Goal: Task Accomplishment & Management: Complete application form

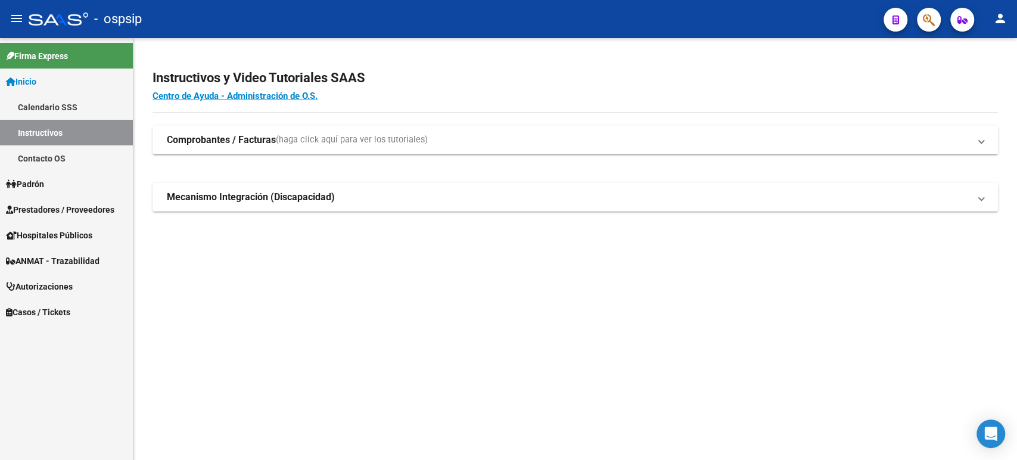
click at [58, 283] on span "Autorizaciones" at bounding box center [39, 286] width 67 height 13
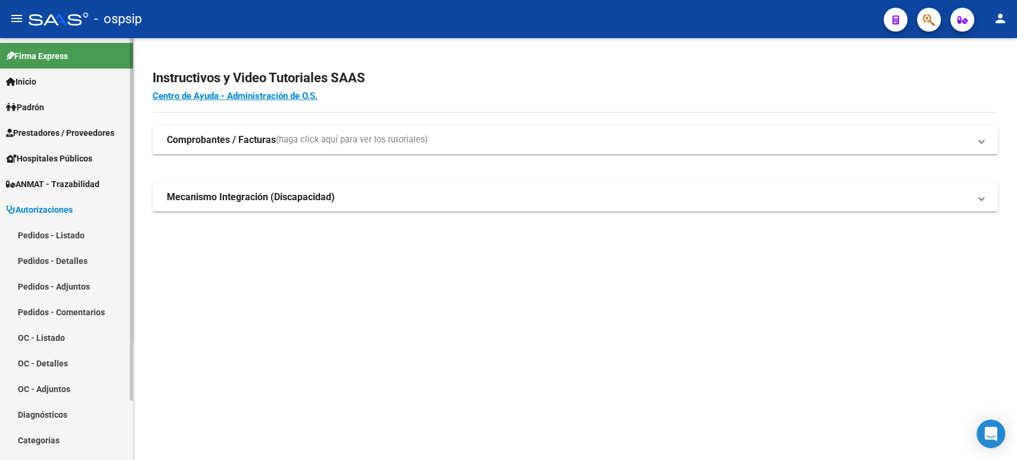
click at [55, 245] on link "Pedidos - Listado" at bounding box center [66, 235] width 133 height 26
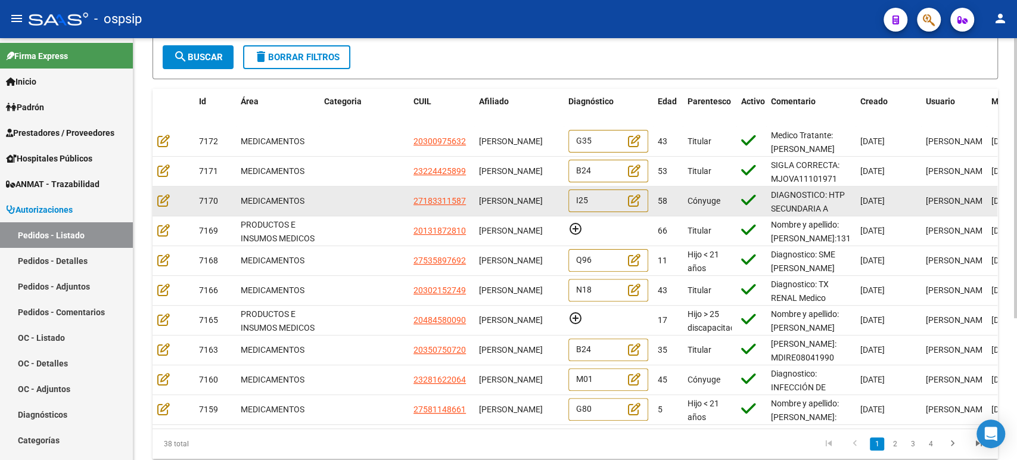
scroll to position [198, 0]
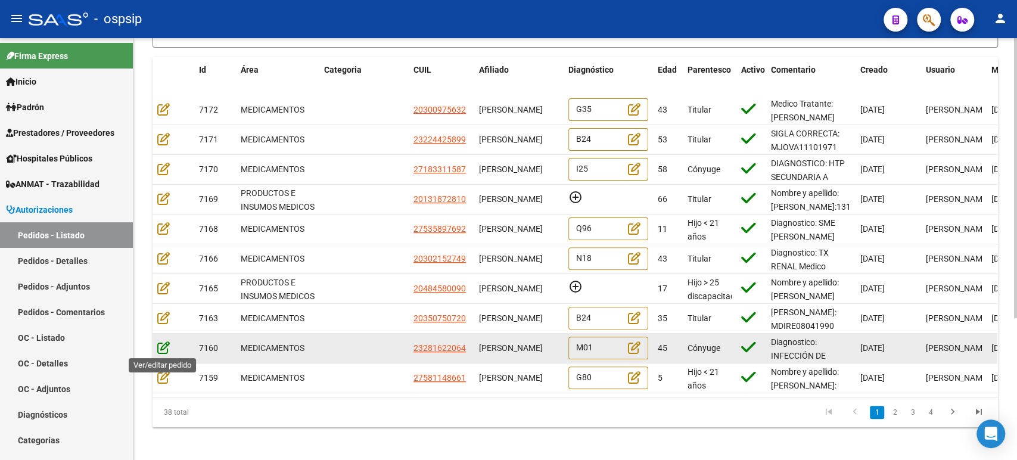
click at [162, 344] on icon at bounding box center [163, 347] width 13 height 13
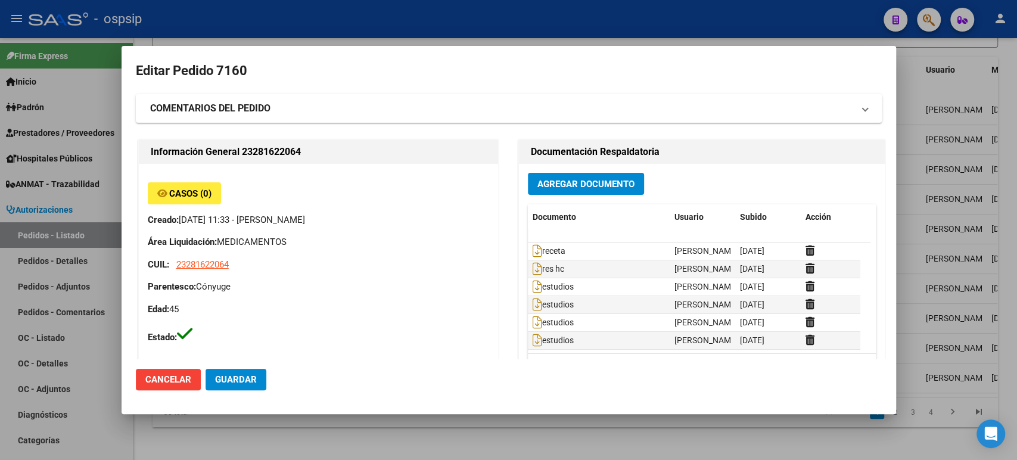
type input "[GEOGRAPHIC_DATA], LOS POLVORINES, [PERSON_NAME] 1920"
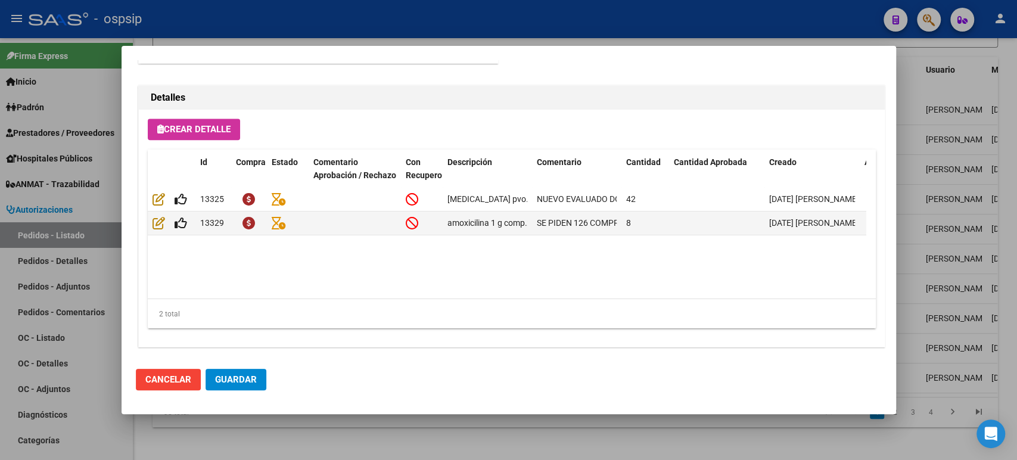
scroll to position [831, 0]
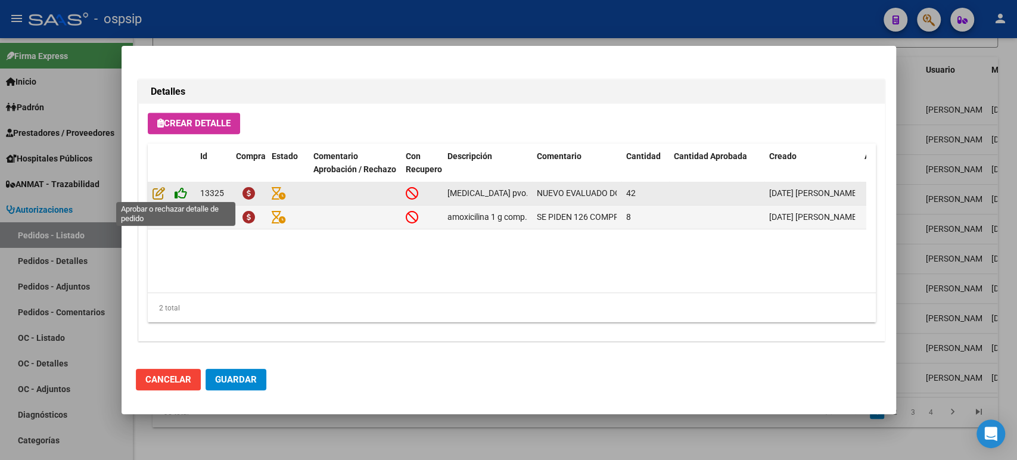
click at [180, 197] on icon at bounding box center [181, 193] width 13 height 13
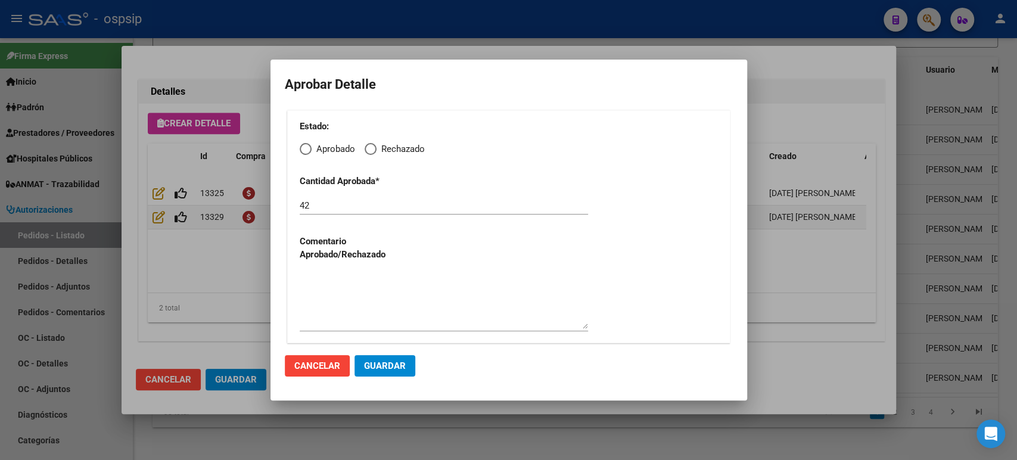
click at [303, 152] on span "Elija una opción" at bounding box center [306, 149] width 12 height 12
click at [303, 152] on input "Aprobado" at bounding box center [306, 149] width 12 height 12
radio input "true"
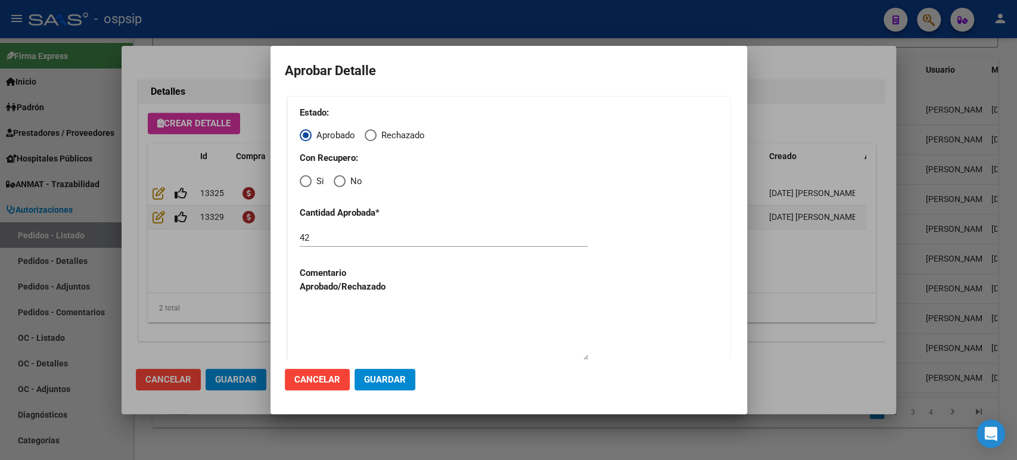
click at [306, 185] on span "Elija una opción" at bounding box center [306, 181] width 12 height 12
click at [306, 185] on input "Si" at bounding box center [306, 181] width 12 height 12
radio input "true"
click at [395, 383] on span "Guardar" at bounding box center [385, 379] width 42 height 11
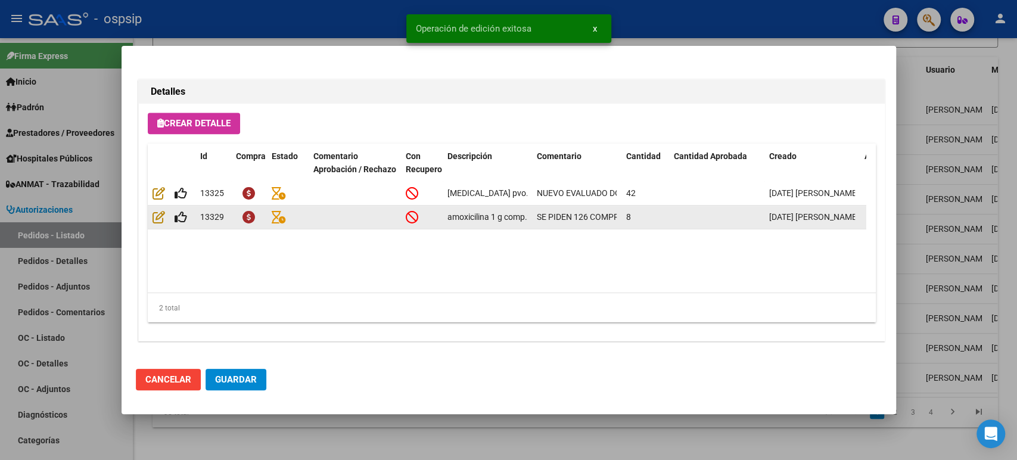
type input "[GEOGRAPHIC_DATA], LOS POLVORINES, [PERSON_NAME] 1920"
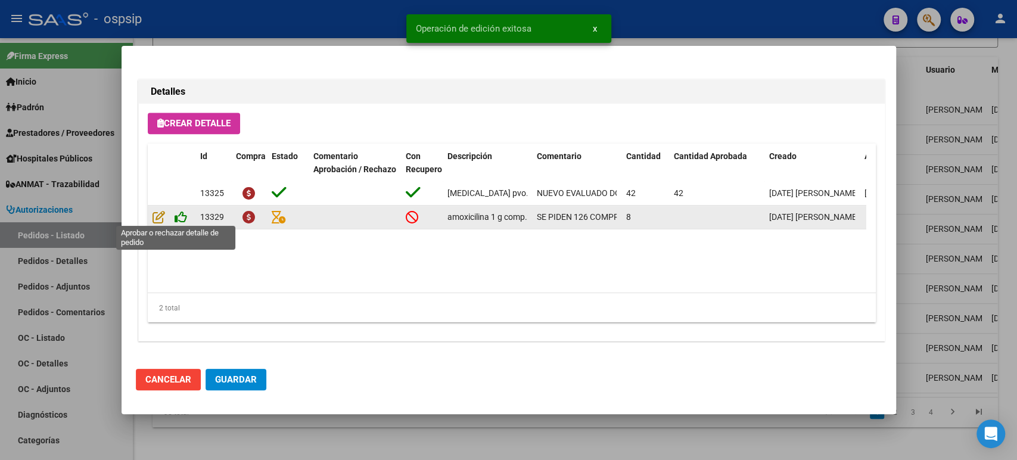
click at [185, 216] on icon at bounding box center [181, 216] width 13 height 13
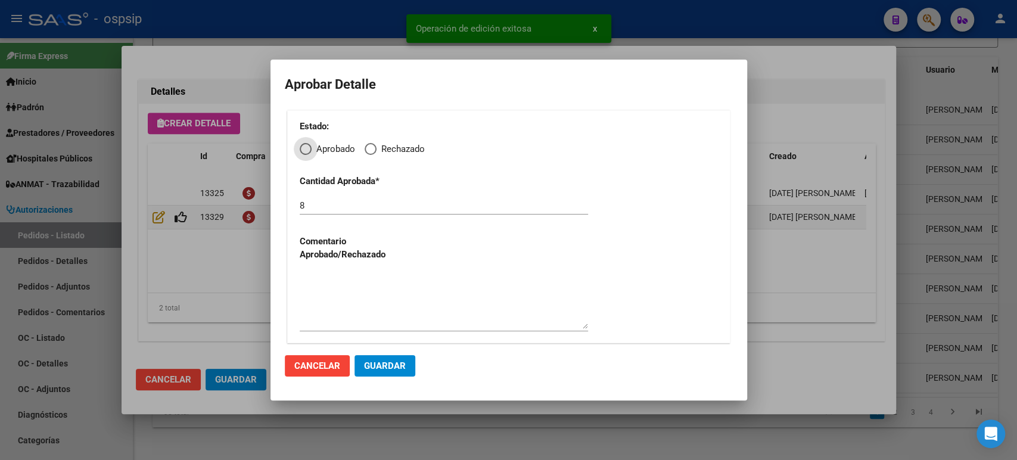
click at [310, 175] on p "Cantidad Aprobada *" at bounding box center [363, 182] width 126 height 14
click at [310, 163] on div "Estado: Aprobado Rechazado Cantidad Aprobada * 8 Comentario Aprobado/Rechazado" at bounding box center [508, 226] width 443 height 233
click at [310, 154] on span "Elija una opción" at bounding box center [306, 149] width 12 height 12
click at [310, 154] on input "Aprobado" at bounding box center [306, 149] width 12 height 12
radio input "true"
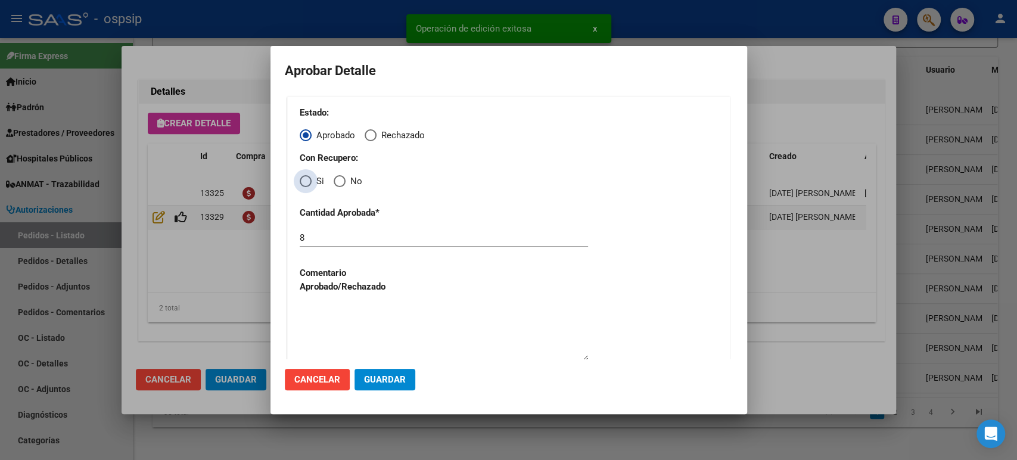
click at [305, 182] on span "Elija una opción" at bounding box center [306, 181] width 12 height 12
click at [305, 182] on input "Si" at bounding box center [306, 181] width 12 height 12
radio input "true"
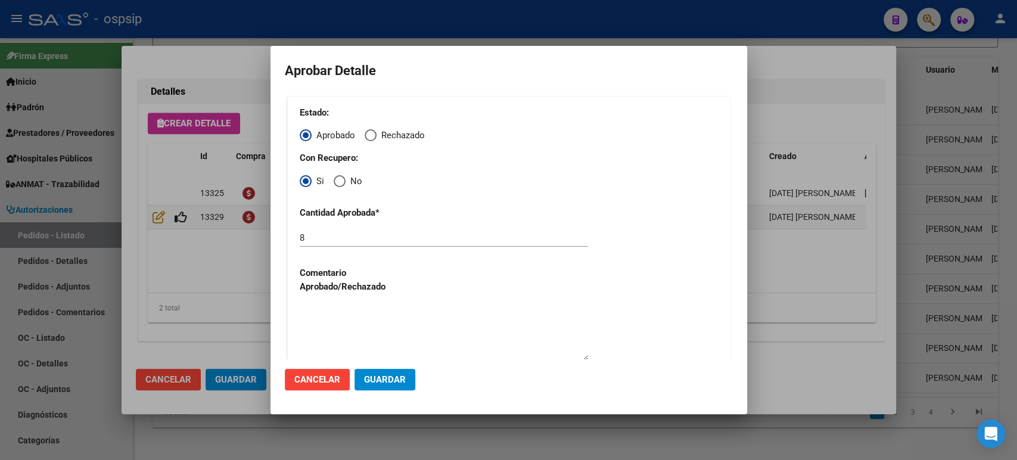
click at [393, 383] on span "Guardar" at bounding box center [385, 379] width 42 height 11
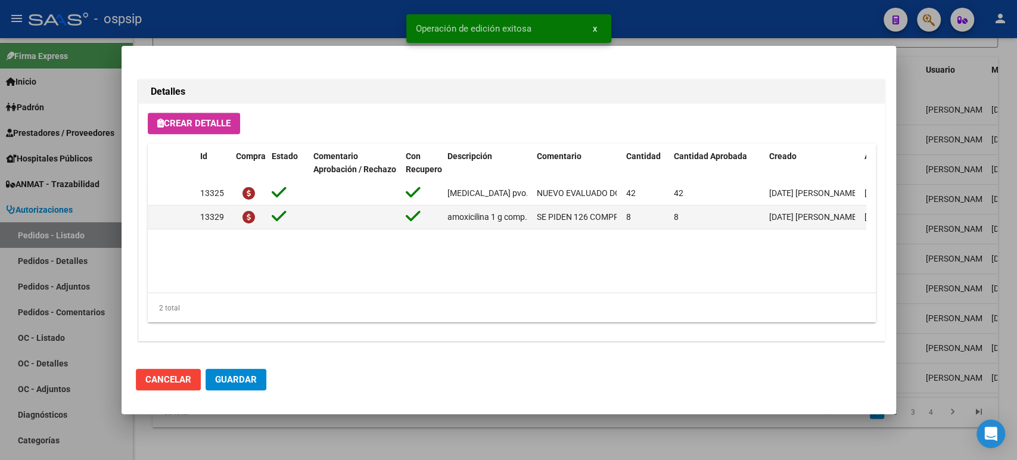
click at [259, 378] on button "Guardar" at bounding box center [236, 379] width 61 height 21
click at [969, 167] on div at bounding box center [508, 230] width 1017 height 460
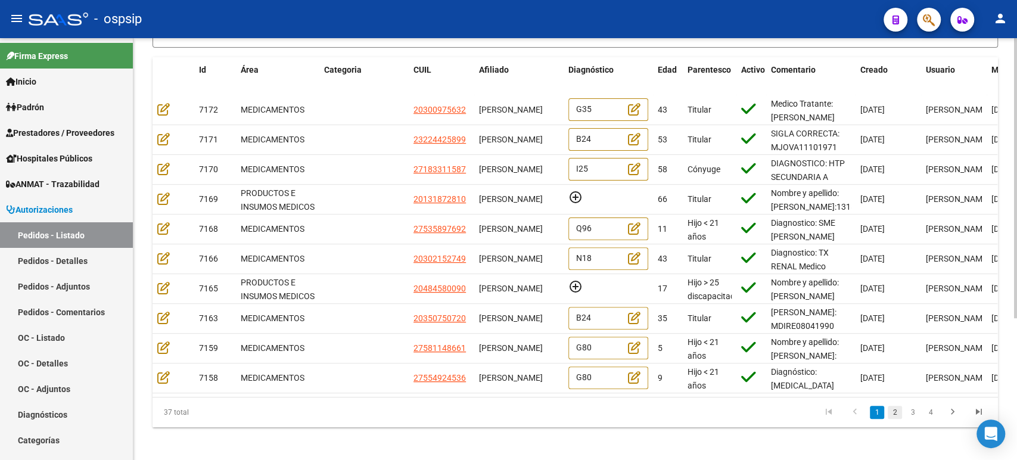
click at [896, 419] on link "2" at bounding box center [895, 412] width 14 height 13
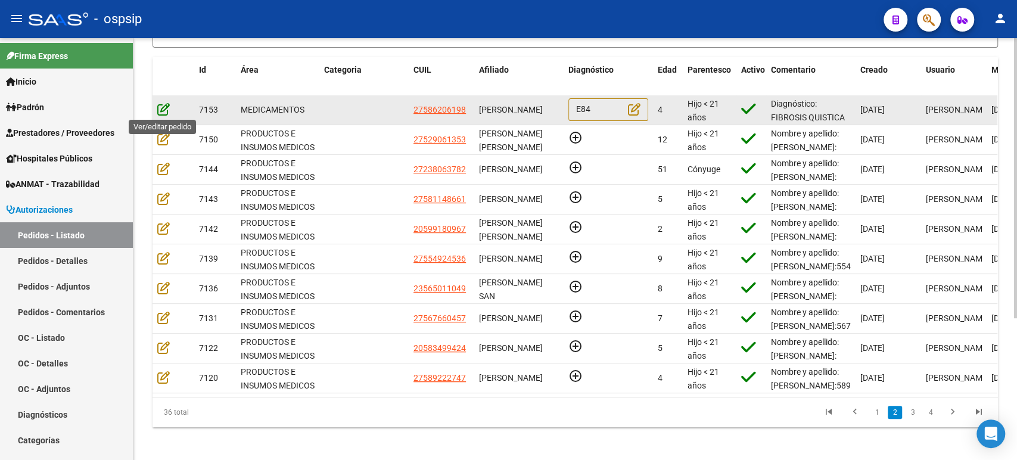
click at [159, 106] on icon at bounding box center [163, 109] width 13 height 13
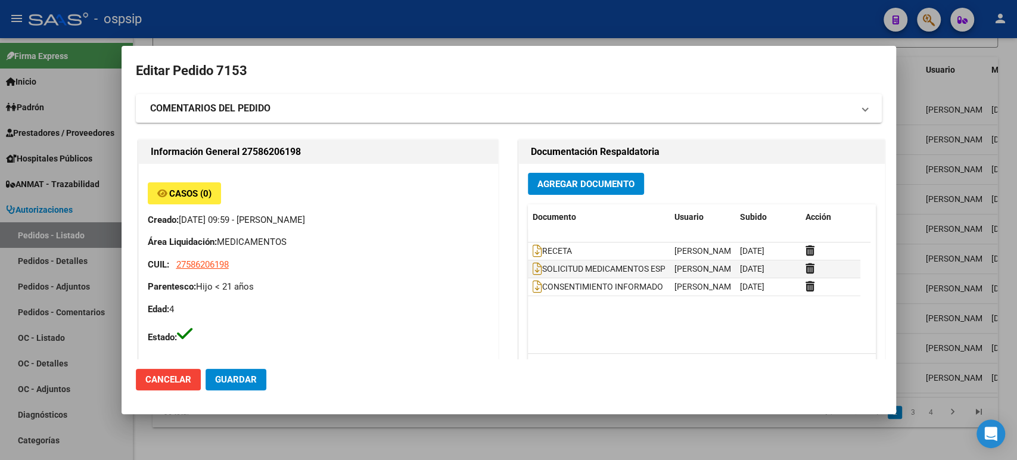
type input "[GEOGRAPHIC_DATA], [PERSON_NAME], [PERSON_NAME] 8072, Piso: 00, Departamento: 0"
click at [944, 285] on div at bounding box center [508, 230] width 1017 height 460
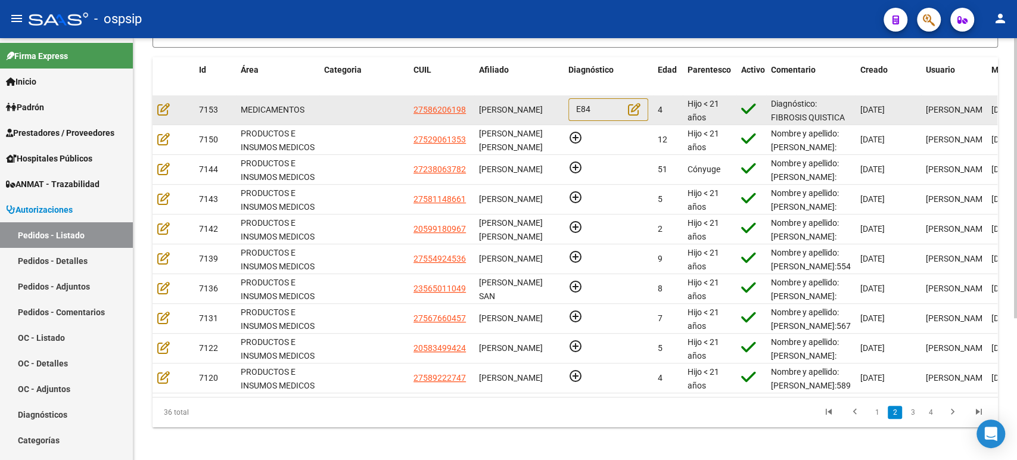
scroll to position [0, 0]
drag, startPoint x: 480, startPoint y: 105, endPoint x: 558, endPoint y: 117, distance: 79.6
click at [543, 114] on span "[PERSON_NAME]" at bounding box center [511, 110] width 64 height 10
copy span "[PERSON_NAME]"
click at [163, 112] on icon at bounding box center [163, 109] width 13 height 13
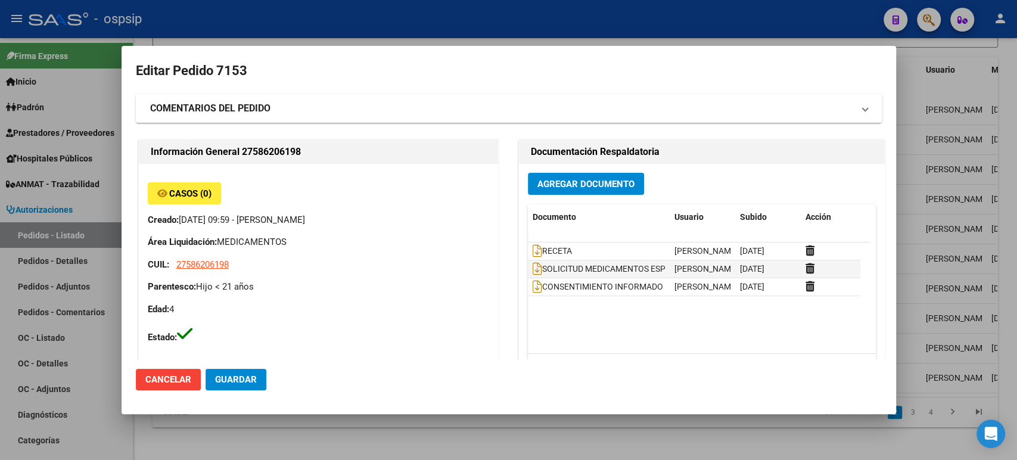
type input "[GEOGRAPHIC_DATA], [PERSON_NAME], [PERSON_NAME] 8072, Piso: 00, Departamento: 0"
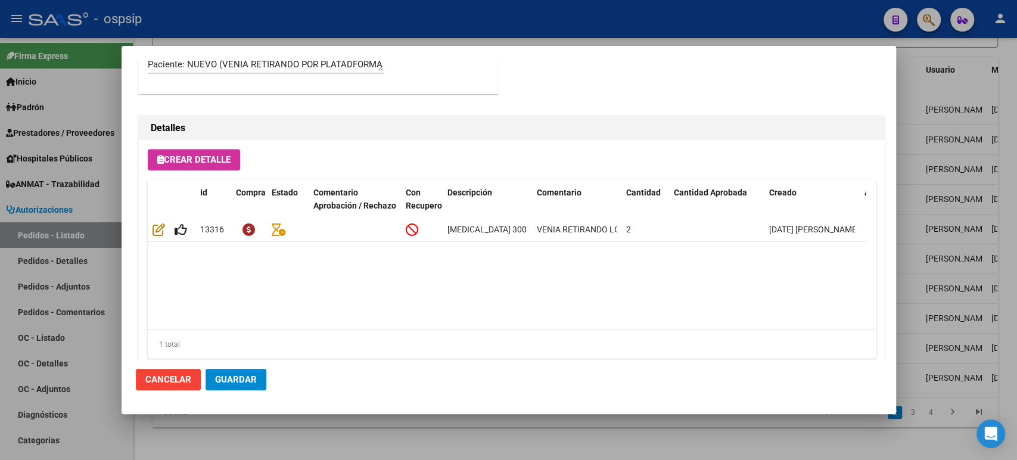
scroll to position [831, 0]
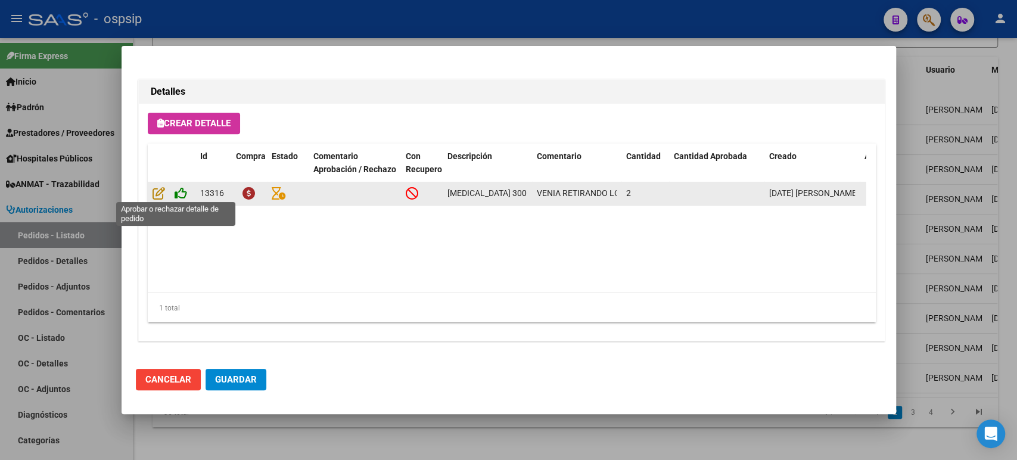
click at [182, 190] on icon at bounding box center [181, 193] width 13 height 13
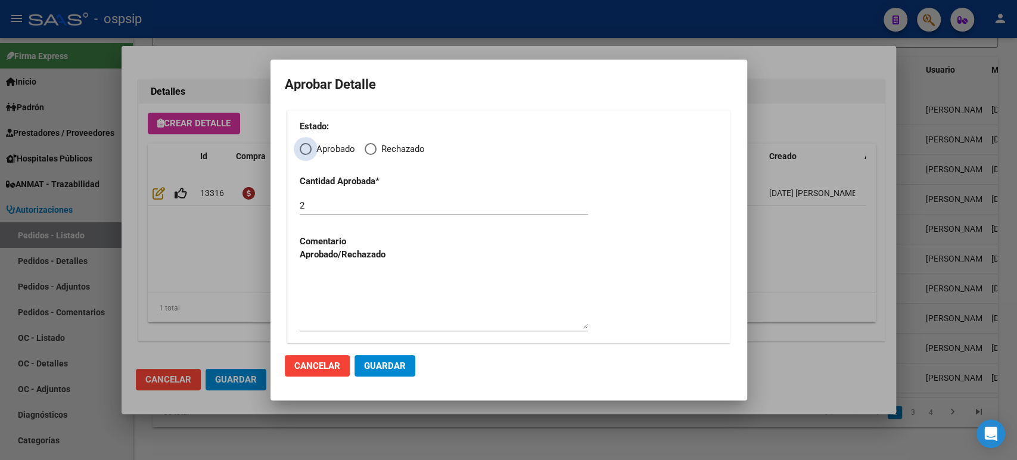
click at [306, 148] on span "Elija una opción" at bounding box center [306, 149] width 12 height 12
click at [306, 148] on input "Aprobado" at bounding box center [306, 149] width 12 height 12
radio input "true"
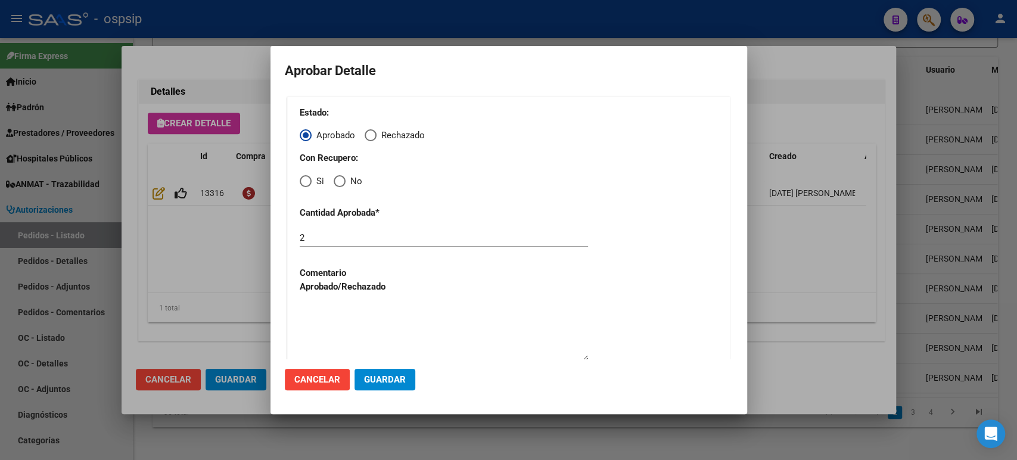
click at [309, 187] on span "Elija una opción" at bounding box center [306, 181] width 12 height 12
click at [309, 187] on input "Si" at bounding box center [306, 181] width 12 height 12
radio input "true"
click at [387, 380] on span "Guardar" at bounding box center [385, 379] width 42 height 11
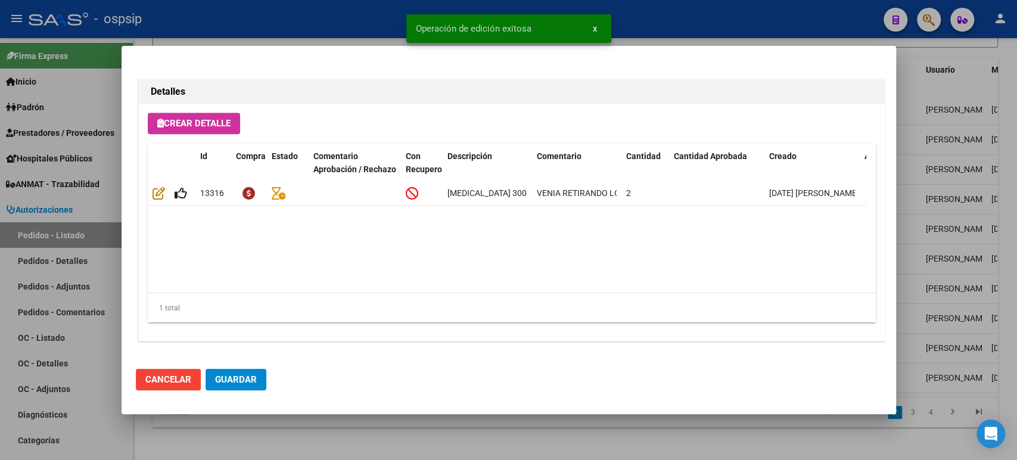
type input "[GEOGRAPHIC_DATA], [PERSON_NAME], [PERSON_NAME] 8072, Piso: 00"
click at [245, 380] on span "Guardar" at bounding box center [236, 379] width 42 height 11
click at [927, 199] on div at bounding box center [508, 230] width 1017 height 460
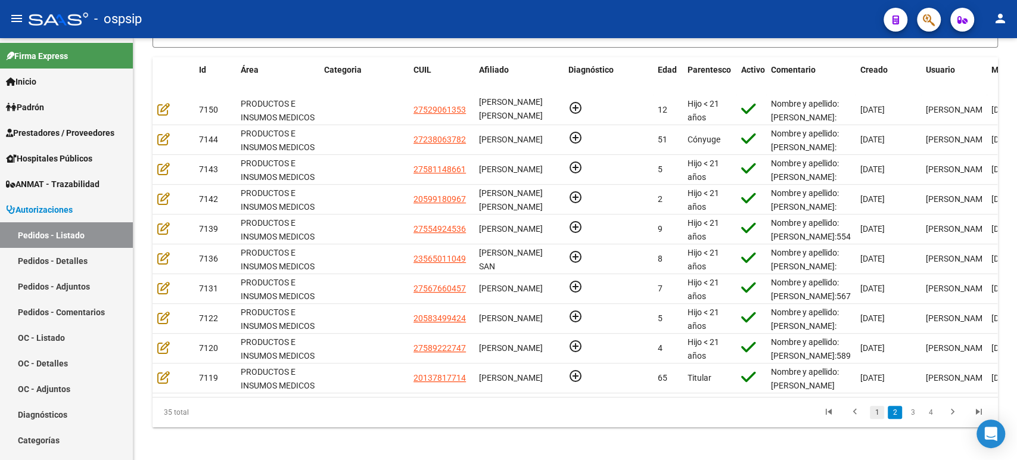
click at [882, 419] on link "1" at bounding box center [877, 412] width 14 height 13
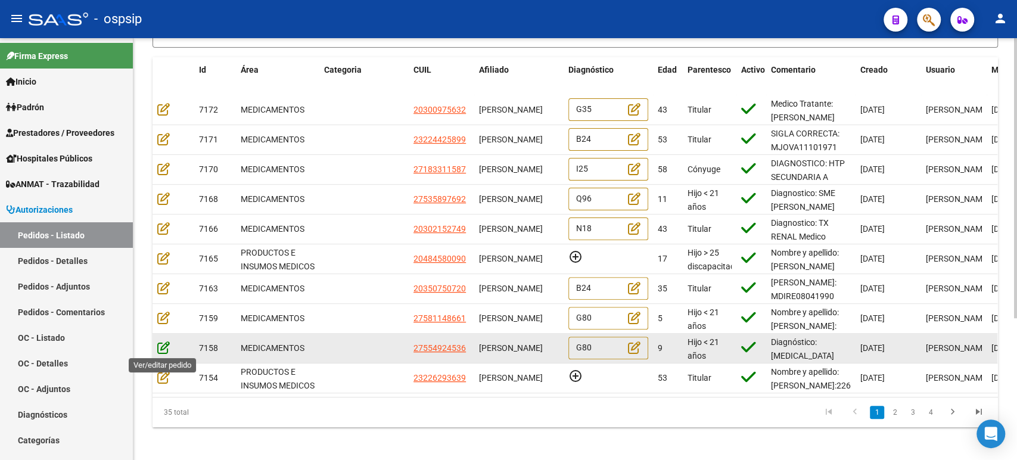
click at [166, 346] on icon at bounding box center [163, 347] width 13 height 13
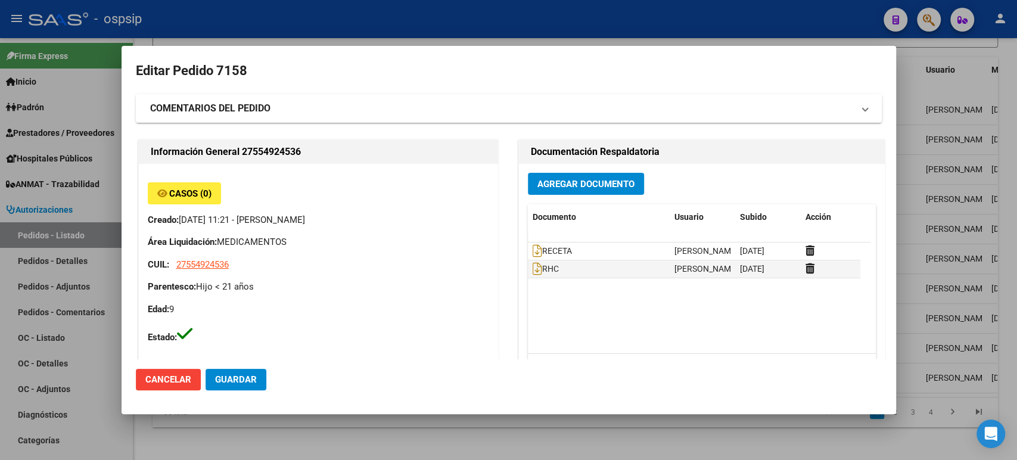
scroll to position [529, 0]
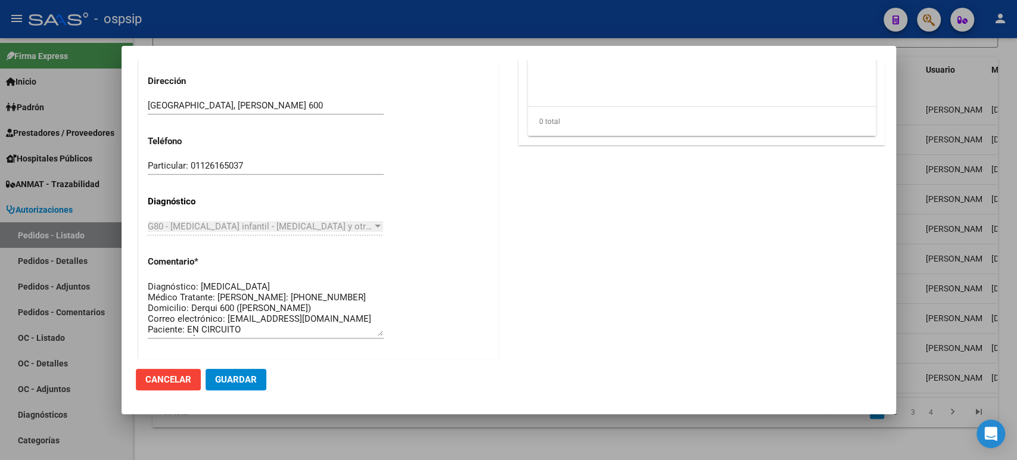
type input "[GEOGRAPHIC_DATA], [PERSON_NAME] 600"
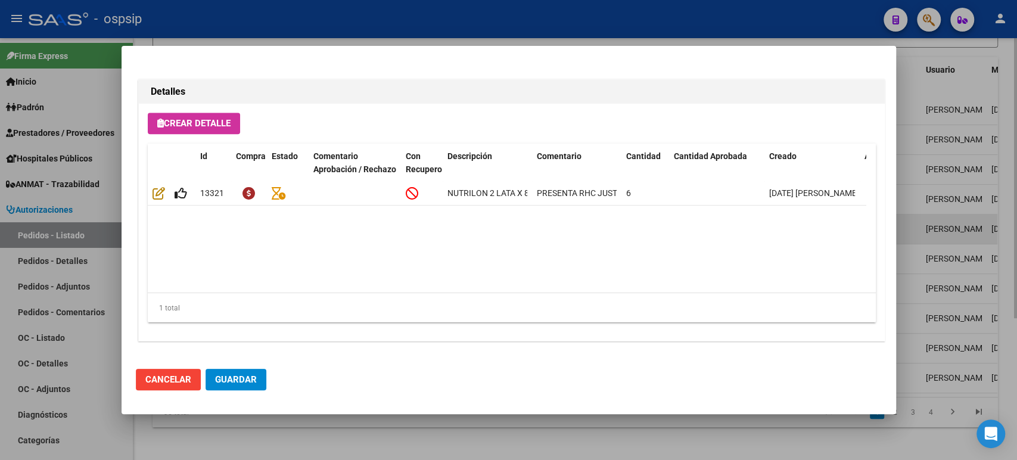
click at [954, 228] on div at bounding box center [508, 230] width 1017 height 460
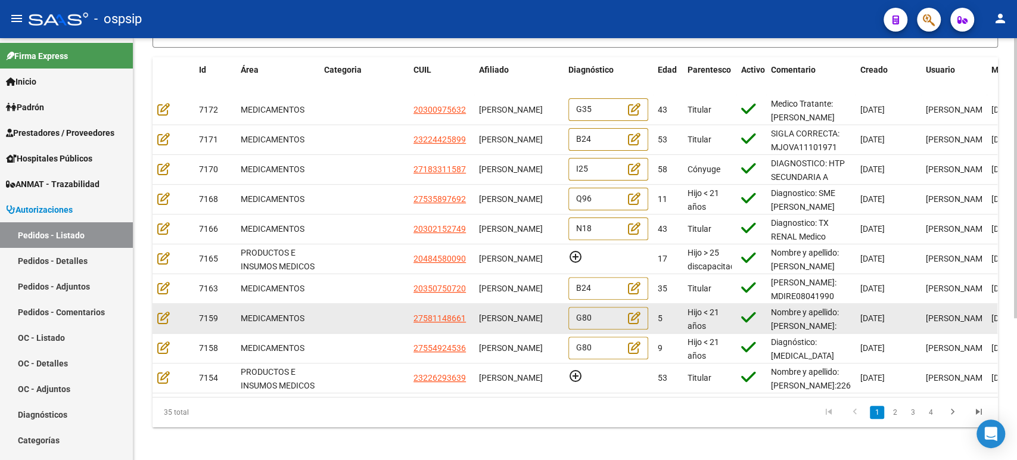
scroll to position [0, 0]
drag, startPoint x: 517, startPoint y: 328, endPoint x: 479, endPoint y: 313, distance: 41.7
click at [479, 313] on div "[PERSON_NAME]" at bounding box center [519, 319] width 80 height 14
copy span "[PERSON_NAME]"
click at [164, 321] on icon at bounding box center [163, 317] width 13 height 13
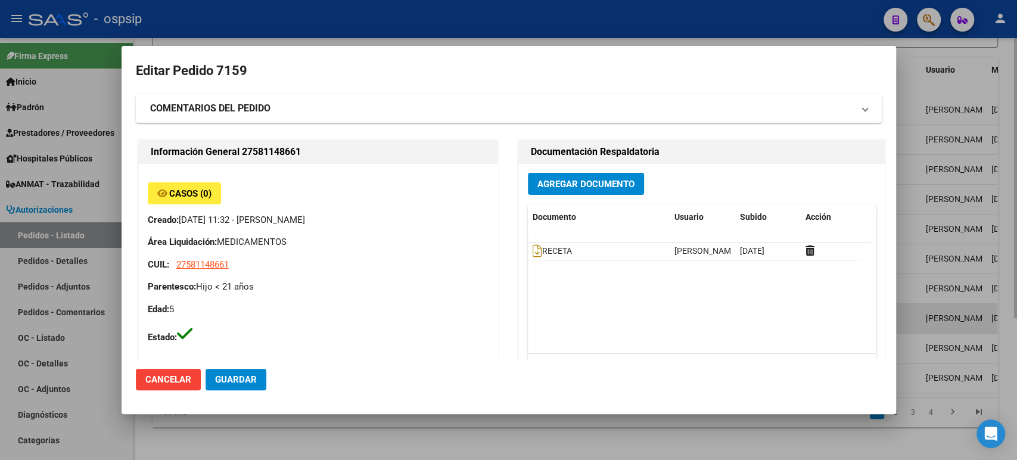
type input "[GEOGRAPHIC_DATA], [PERSON_NAME], LAS PALMERAS 639"
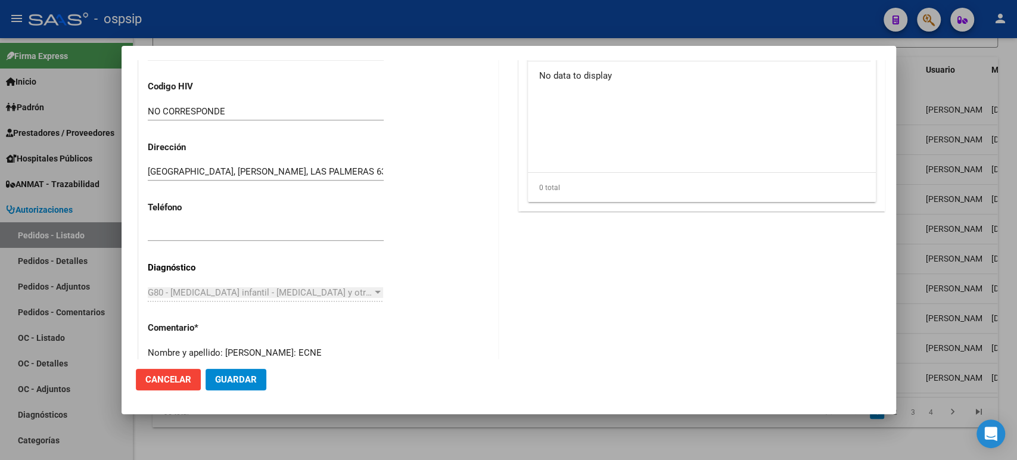
scroll to position [794, 0]
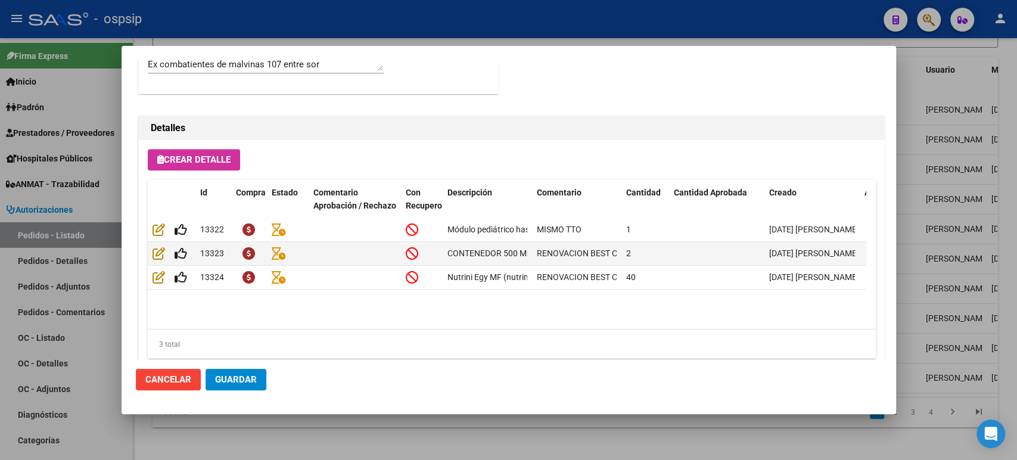
click at [994, 194] on div at bounding box center [508, 230] width 1017 height 460
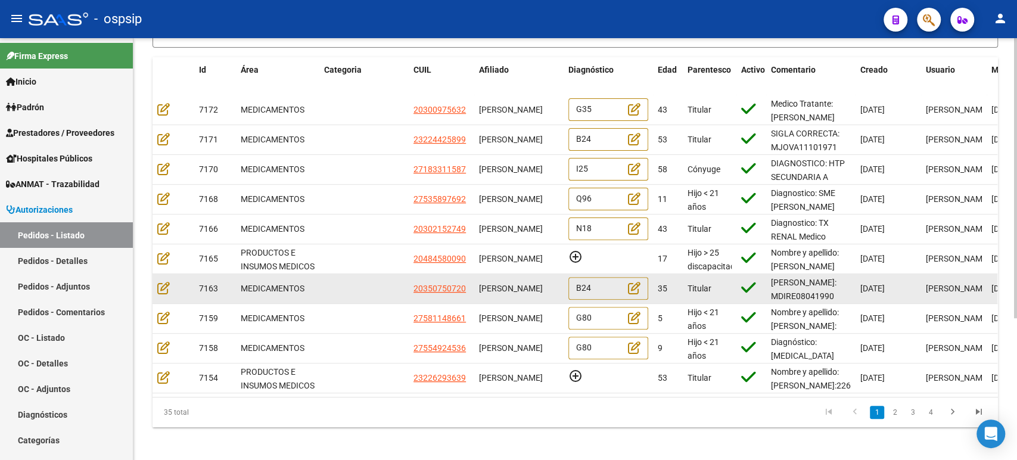
scroll to position [0, 0]
drag, startPoint x: 547, startPoint y: 299, endPoint x: 477, endPoint y: 282, distance: 72.4
click at [477, 282] on datatable-body-cell "[PERSON_NAME]" at bounding box center [518, 288] width 89 height 29
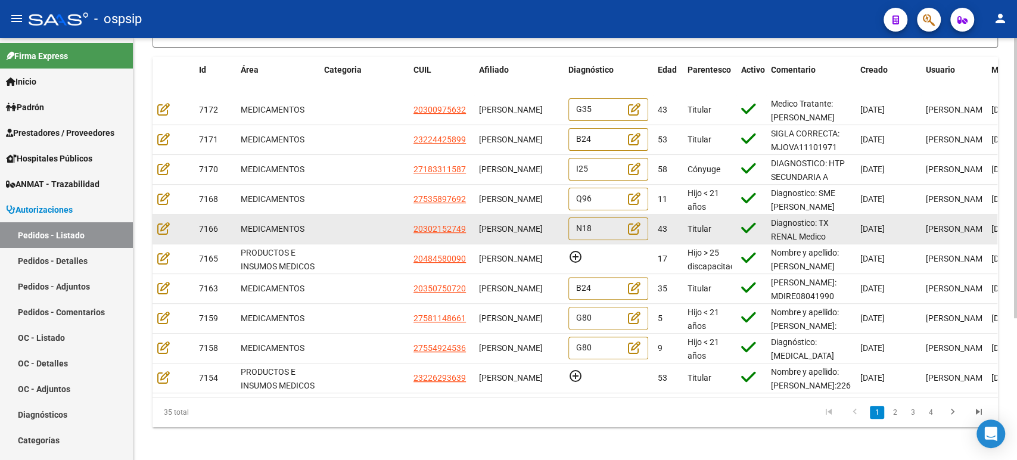
drag, startPoint x: 532, startPoint y: 240, endPoint x: 478, endPoint y: 219, distance: 57.5
click at [478, 219] on datatable-body-cell "[PERSON_NAME]" at bounding box center [518, 229] width 89 height 29
copy span "[PERSON_NAME]"
click at [166, 232] on icon at bounding box center [163, 228] width 13 height 13
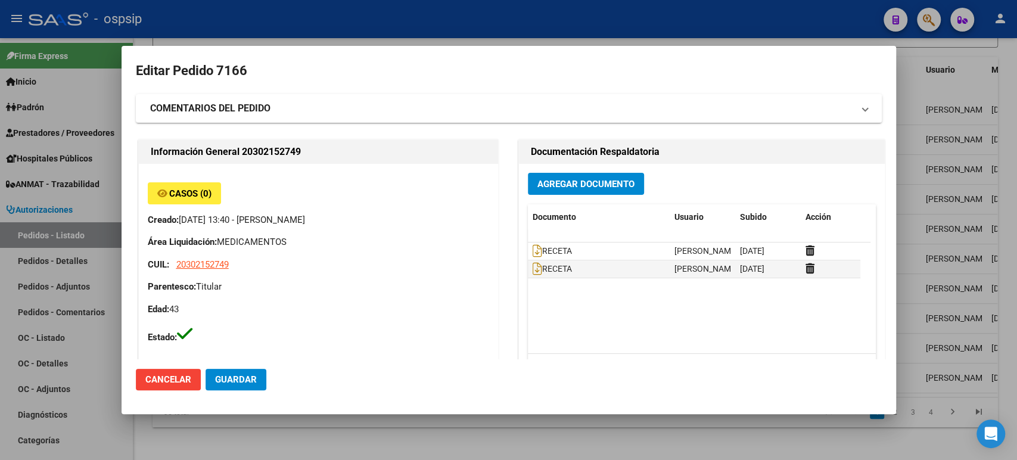
type input "[GEOGRAPHIC_DATA], [GEOGRAPHIC_DATA], [DATE]"
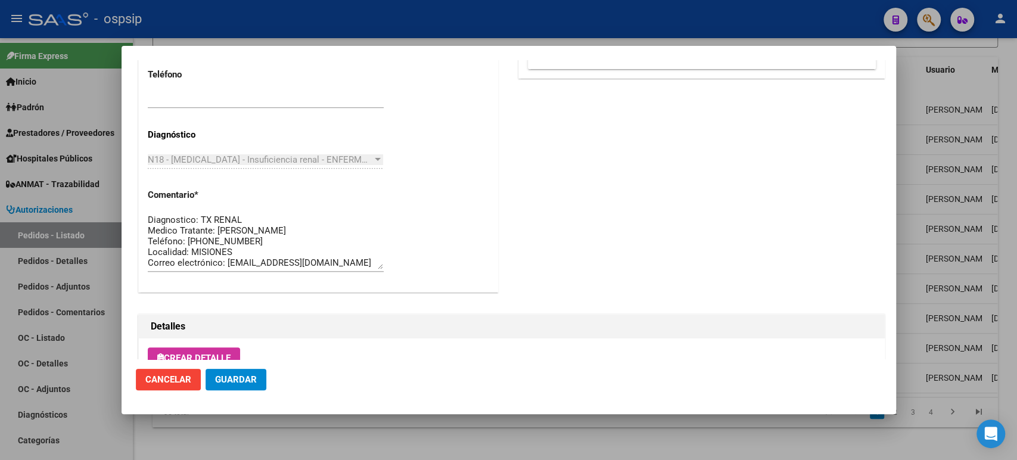
scroll to position [831, 0]
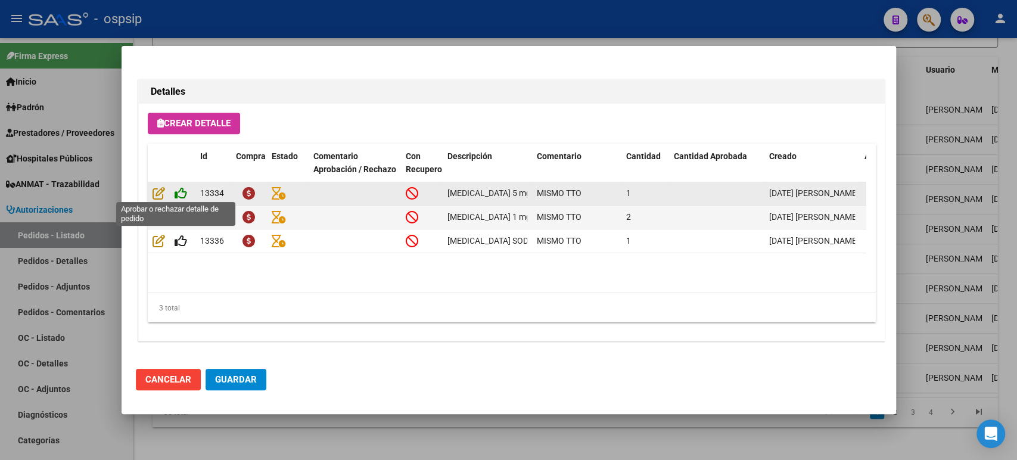
click at [186, 189] on icon at bounding box center [181, 193] width 13 height 13
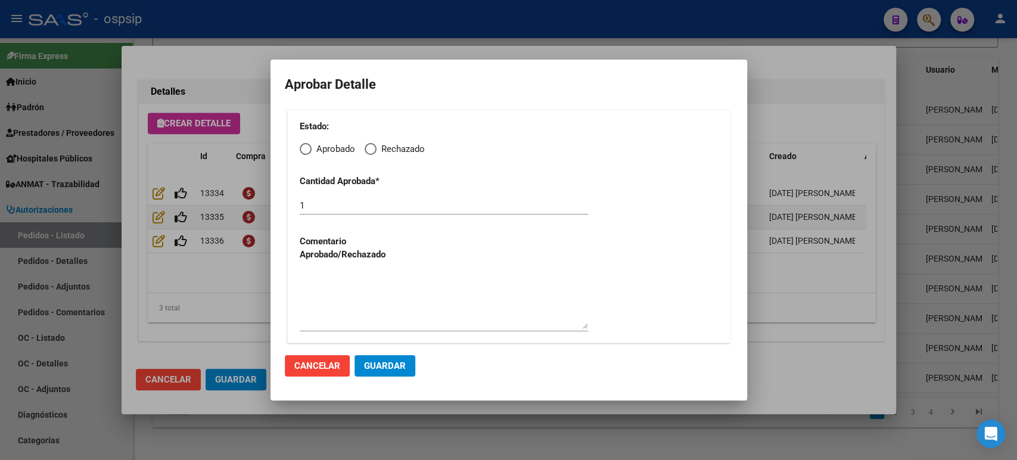
click at [303, 151] on span "Elija una opción" at bounding box center [306, 149] width 12 height 12
click at [303, 151] on input "Aprobado" at bounding box center [306, 149] width 12 height 12
radio input "true"
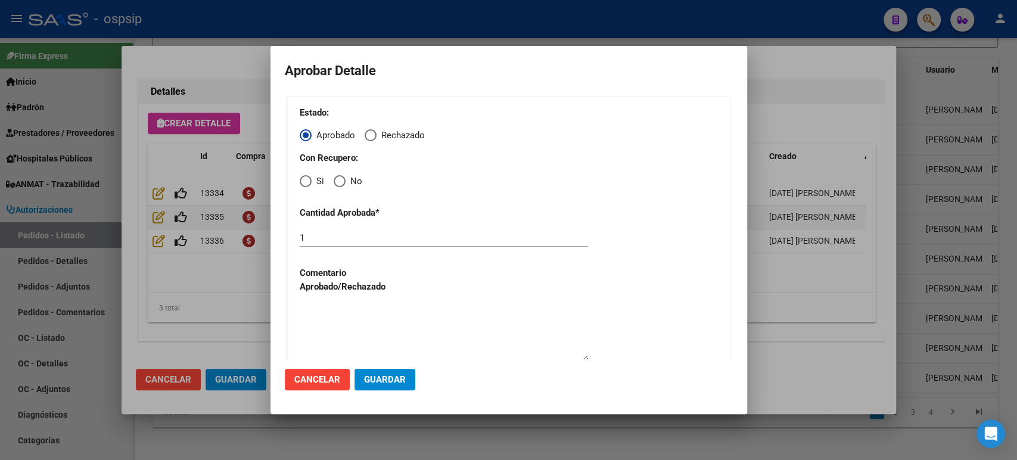
click at [310, 179] on span "Elija una opción" at bounding box center [306, 181] width 12 height 12
click at [310, 179] on input "Si" at bounding box center [306, 181] width 12 height 12
radio input "true"
click at [379, 377] on span "Guardar" at bounding box center [385, 379] width 42 height 11
click at [387, 377] on span "Guardar" at bounding box center [385, 379] width 42 height 11
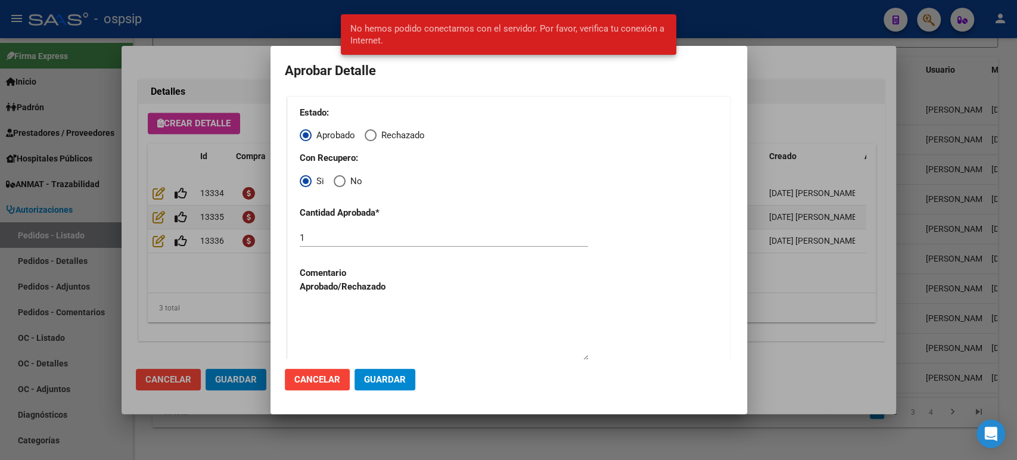
click at [825, 85] on div at bounding box center [508, 230] width 1017 height 460
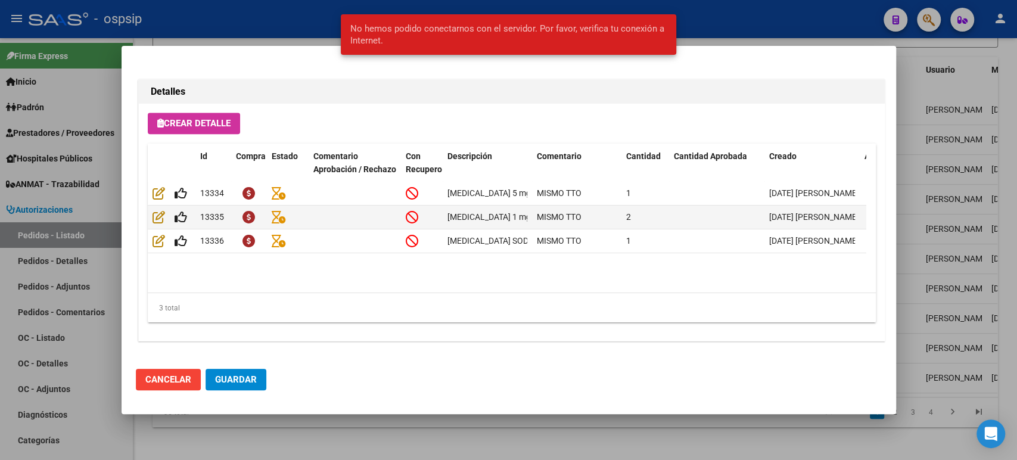
click at [1002, 118] on div at bounding box center [508, 230] width 1017 height 460
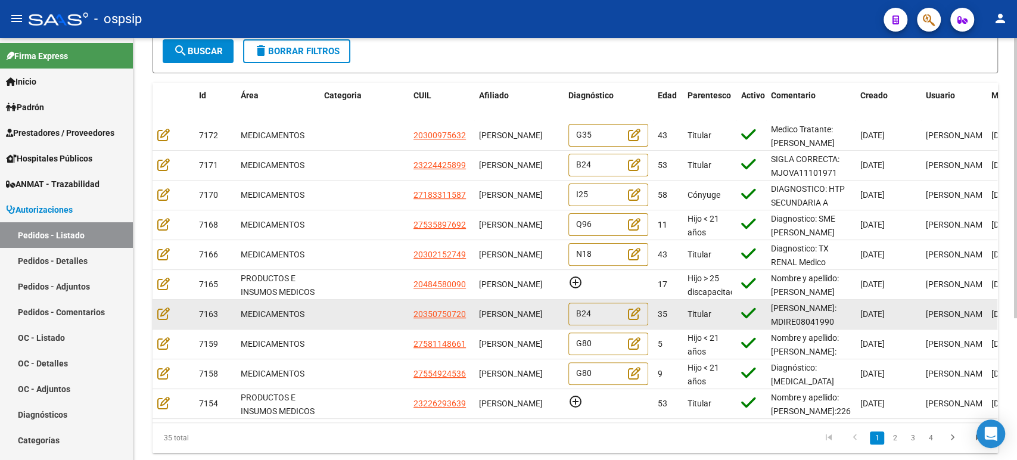
scroll to position [213, 0]
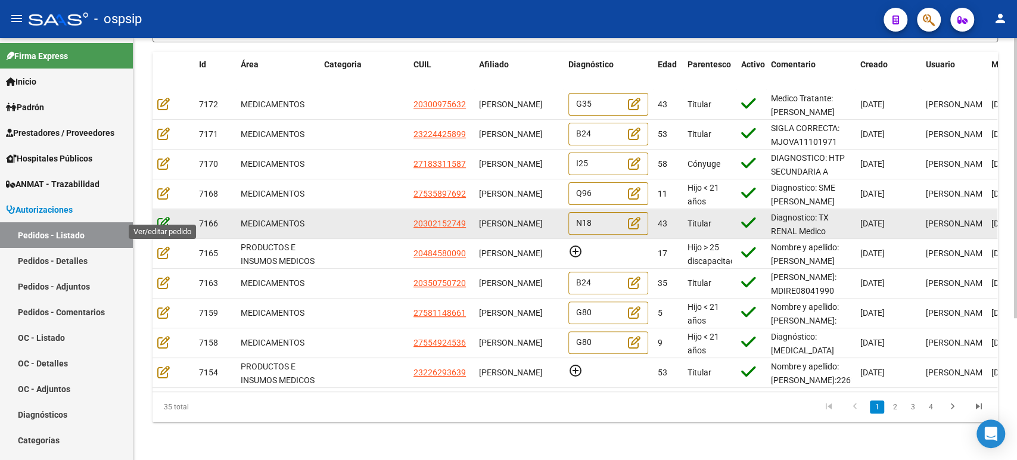
click at [161, 217] on icon at bounding box center [163, 222] width 13 height 13
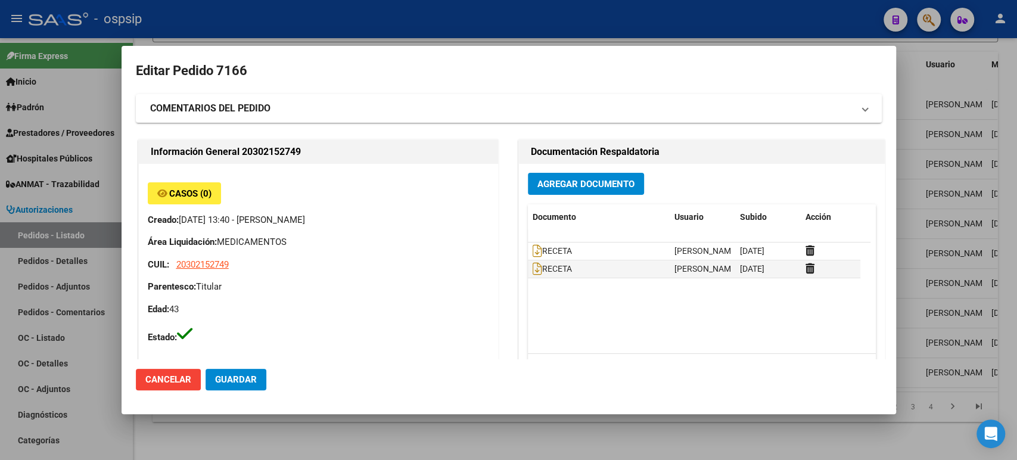
type input "[GEOGRAPHIC_DATA], [GEOGRAPHIC_DATA], [DATE]"
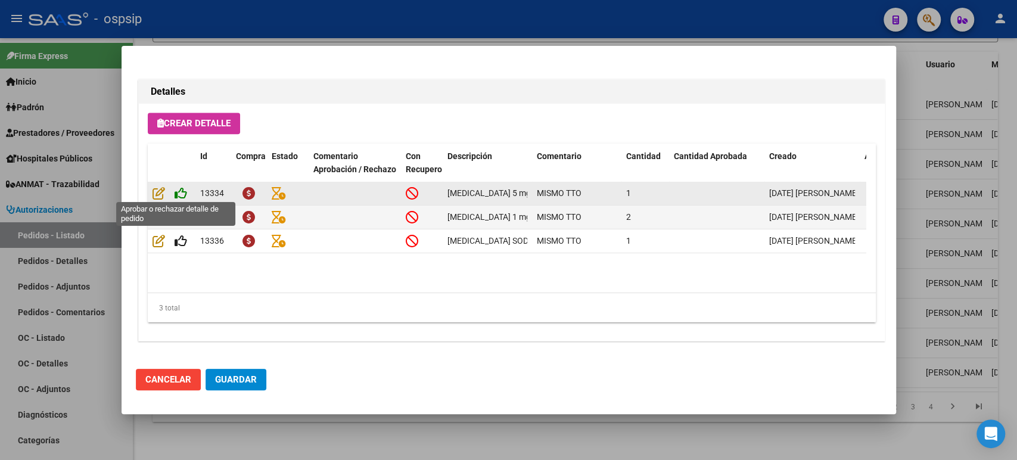
click at [184, 194] on icon at bounding box center [181, 193] width 13 height 13
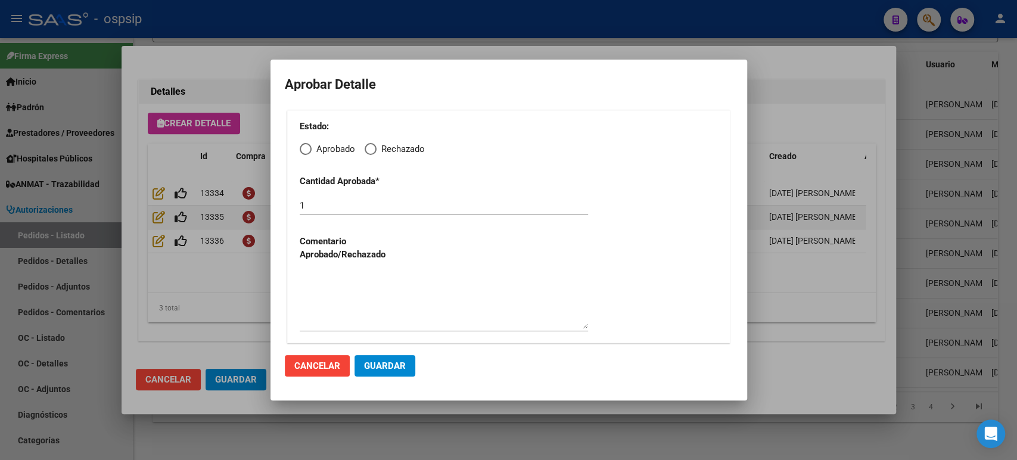
click at [306, 150] on span "Elija una opción" at bounding box center [306, 149] width 12 height 12
click at [306, 150] on input "Aprobado" at bounding box center [306, 149] width 12 height 12
radio input "true"
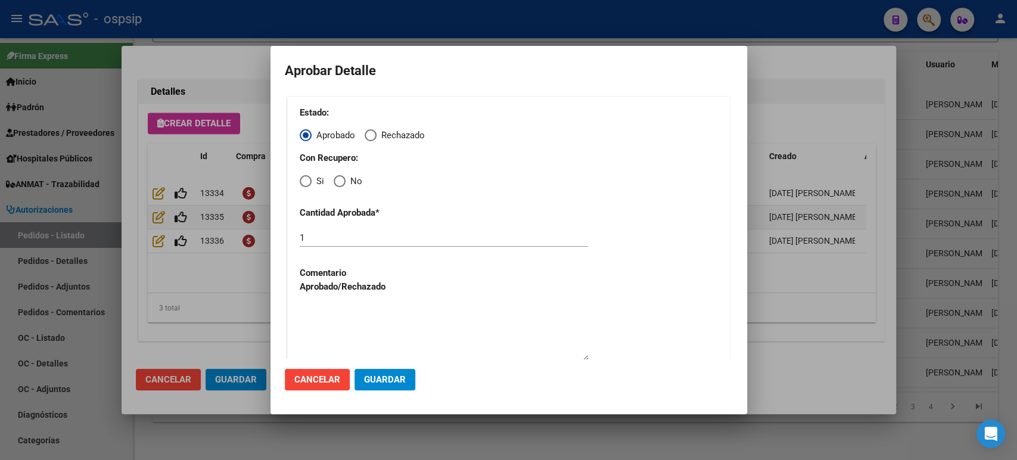
click at [309, 185] on span "Elija una opción" at bounding box center [306, 181] width 12 height 12
click at [309, 185] on input "Si" at bounding box center [306, 181] width 12 height 12
radio input "true"
click at [395, 382] on span "Guardar" at bounding box center [385, 379] width 42 height 11
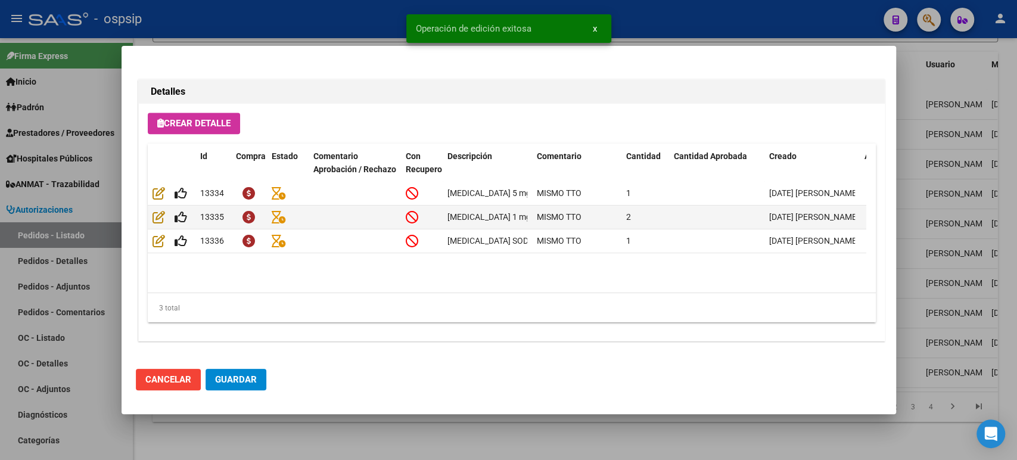
type input "[GEOGRAPHIC_DATA], [GEOGRAPHIC_DATA], [DATE]"
type input "0376-4104921"
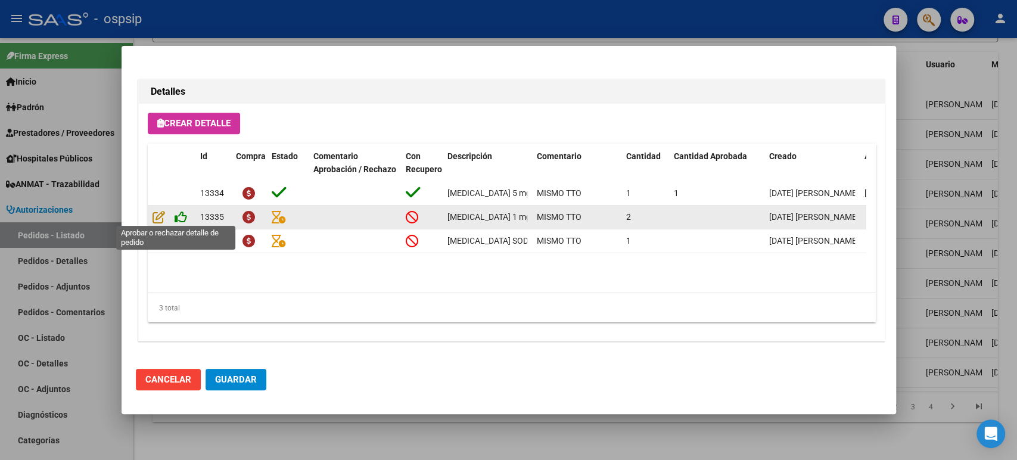
click at [184, 217] on icon at bounding box center [181, 216] width 13 height 13
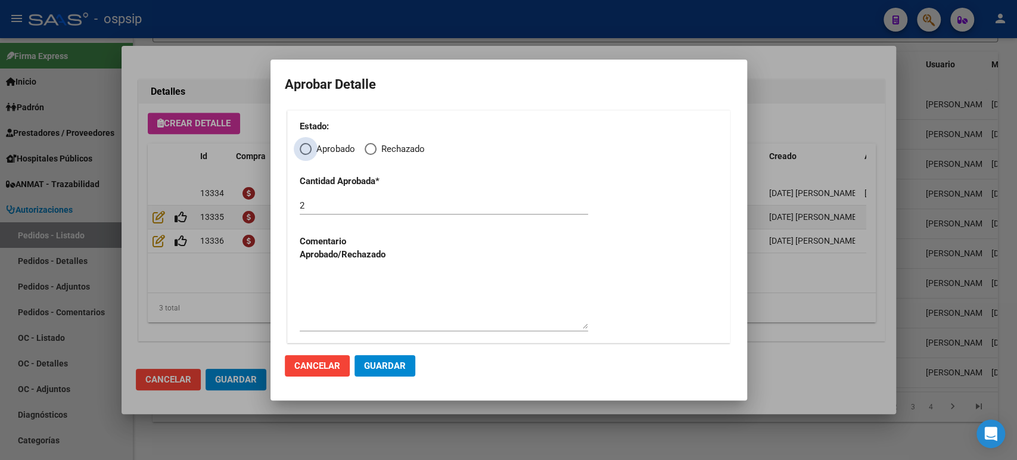
click at [309, 154] on span "Elija una opción" at bounding box center [306, 149] width 12 height 12
click at [309, 154] on input "Aprobado" at bounding box center [306, 149] width 12 height 12
radio input "true"
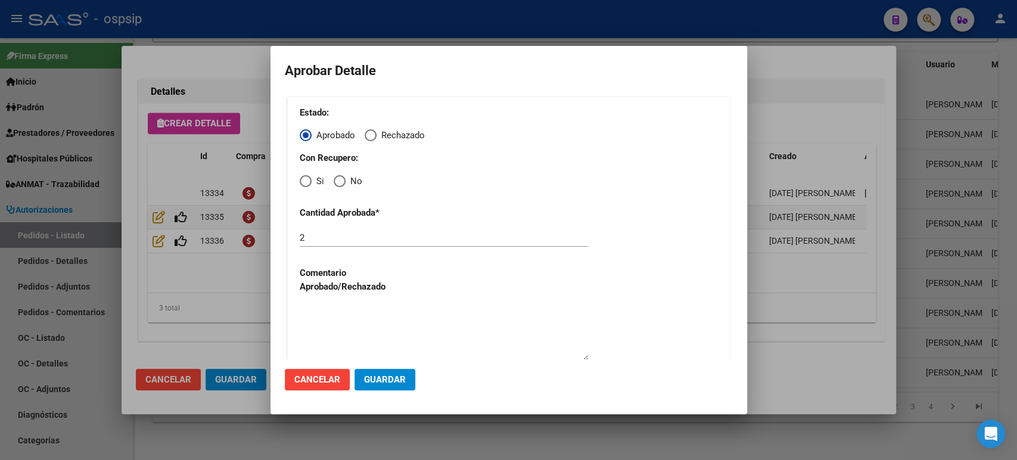
click at [308, 185] on span "Elija una opción" at bounding box center [306, 181] width 12 height 12
click at [308, 185] on input "Si" at bounding box center [306, 181] width 12 height 12
radio input "true"
click at [389, 378] on span "Guardar" at bounding box center [385, 379] width 42 height 11
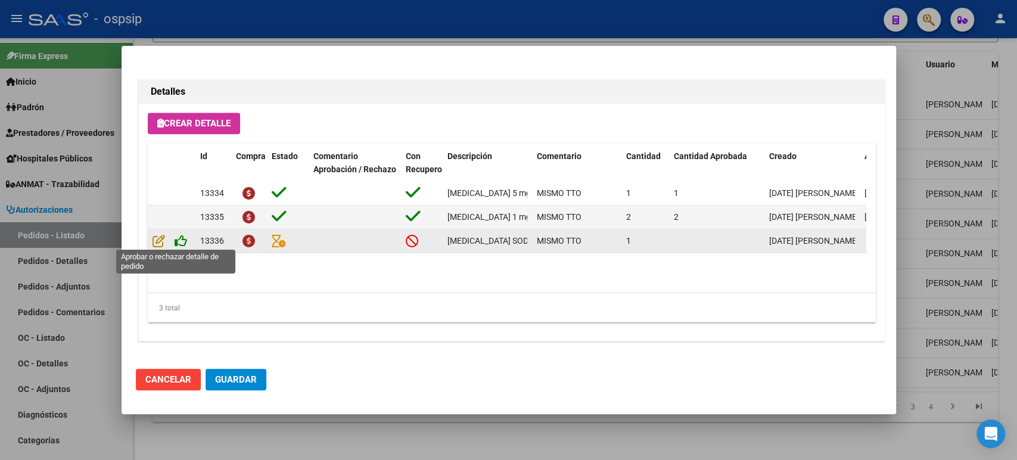
click at [178, 234] on icon at bounding box center [181, 240] width 13 height 13
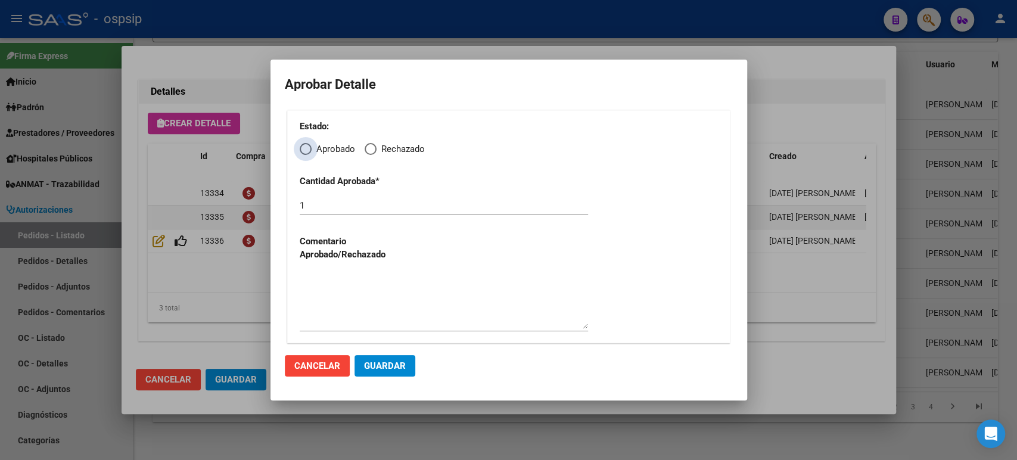
click at [307, 149] on span "Elija una opción" at bounding box center [306, 149] width 12 height 12
click at [307, 149] on input "Aprobado" at bounding box center [306, 149] width 12 height 12
radio input "true"
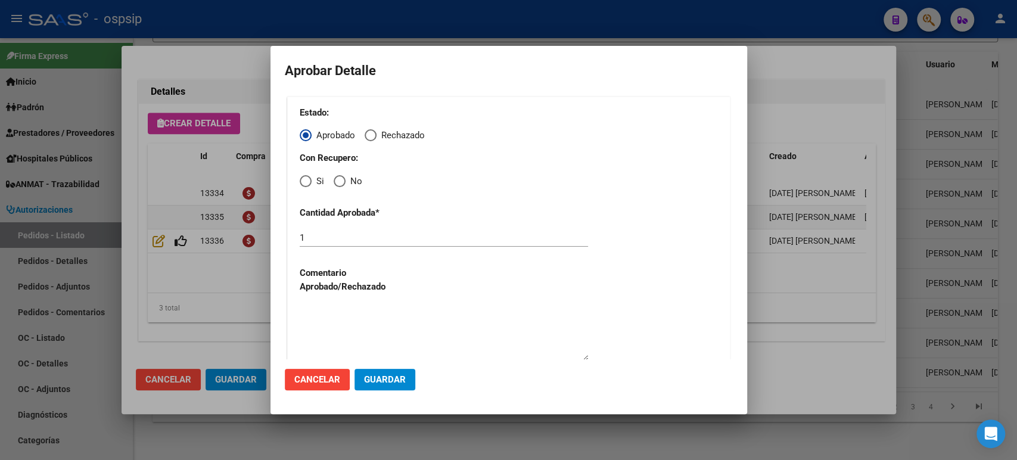
click at [306, 189] on div "Estado: Aprobado Rechazado Con Recupero: Si No Cantidad Aprobada * 1 Comentario…" at bounding box center [508, 236] width 443 height 279
click at [306, 185] on span "Elija una opción" at bounding box center [306, 181] width 12 height 12
click at [306, 185] on input "Si" at bounding box center [306, 181] width 12 height 12
radio input "true"
click at [394, 380] on span "Guardar" at bounding box center [385, 379] width 42 height 11
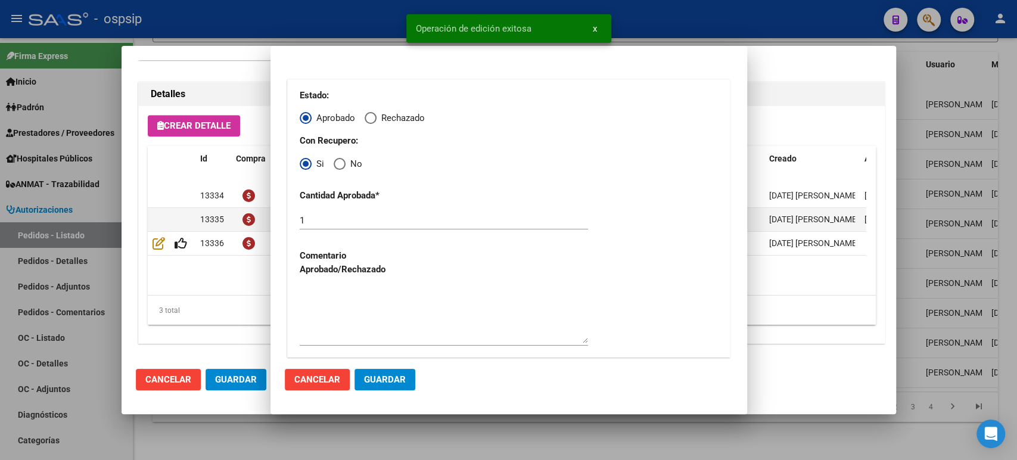
scroll to position [833, 0]
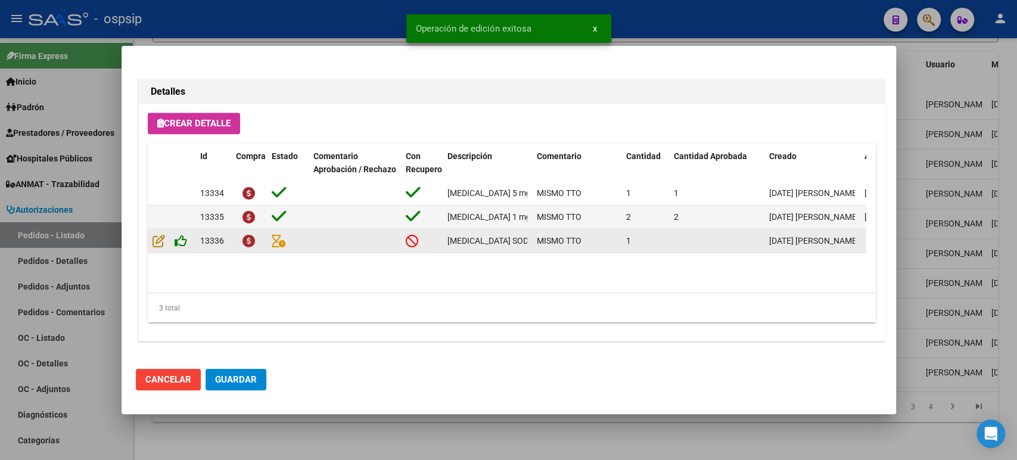
click at [182, 244] on icon at bounding box center [181, 240] width 13 height 13
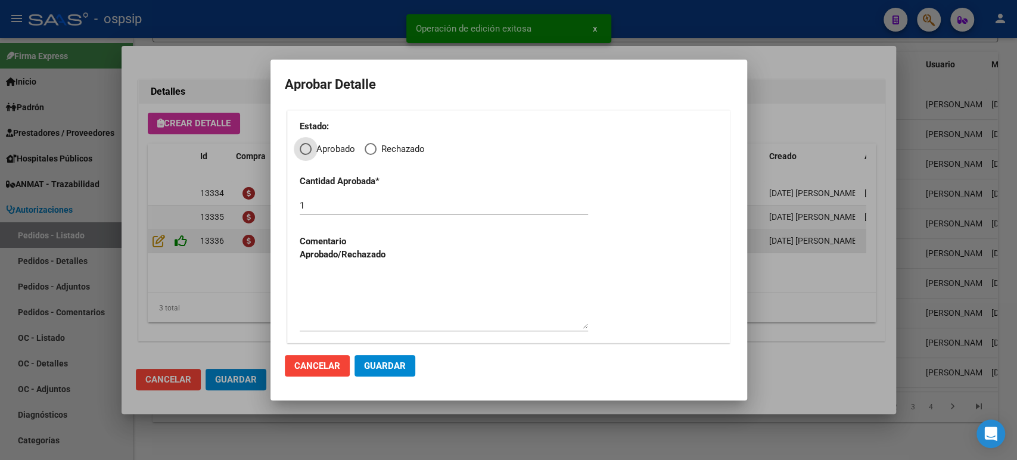
scroll to position [831, 0]
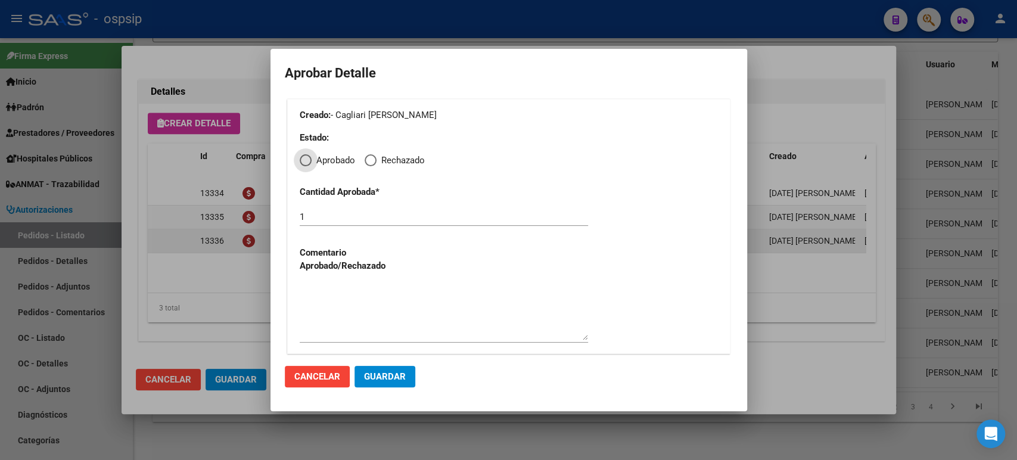
click at [162, 197] on div at bounding box center [508, 230] width 1017 height 460
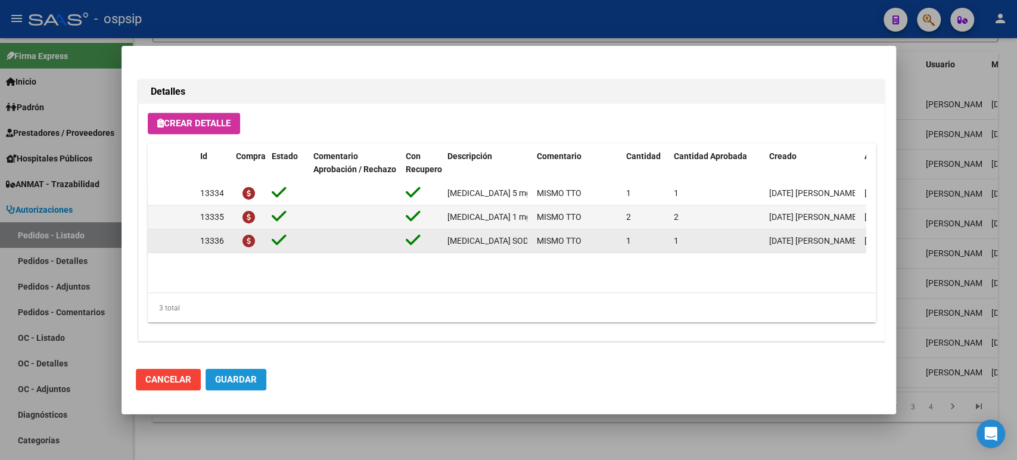
click at [220, 375] on span "Guardar" at bounding box center [236, 379] width 42 height 11
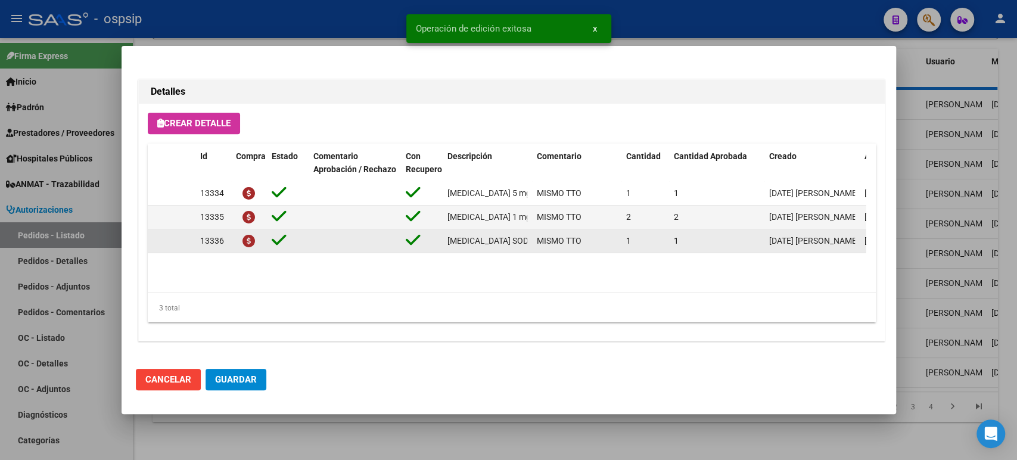
click at [950, 263] on div at bounding box center [508, 230] width 1017 height 460
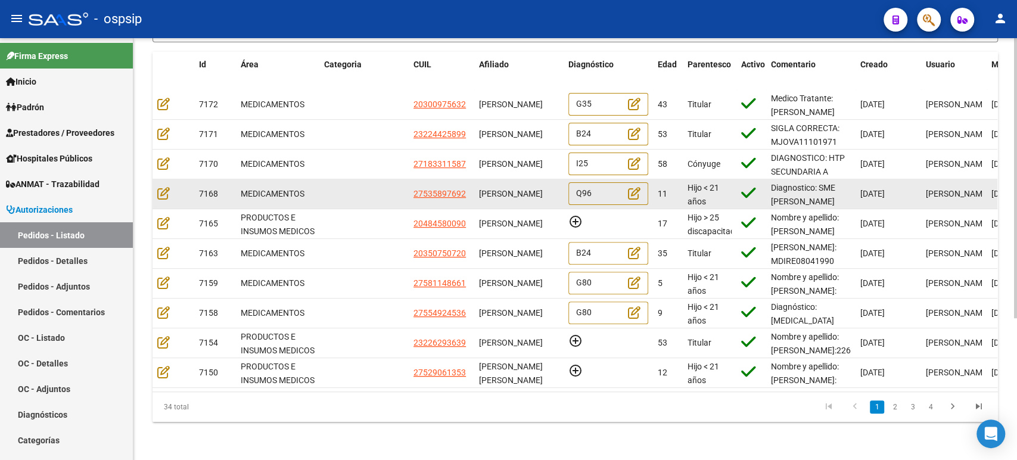
scroll to position [0, 0]
drag, startPoint x: 512, startPoint y: 193, endPoint x: 480, endPoint y: 179, distance: 34.4
click at [480, 187] on div "[PERSON_NAME]" at bounding box center [519, 194] width 80 height 14
copy span "[PERSON_NAME]"
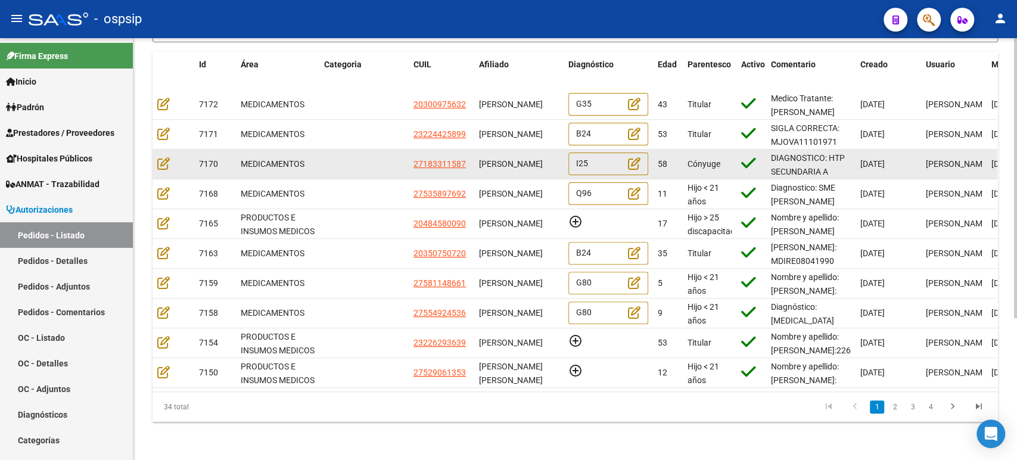
drag, startPoint x: 511, startPoint y: 157, endPoint x: 480, endPoint y: 153, distance: 31.9
click at [480, 157] on div "[PERSON_NAME]" at bounding box center [519, 164] width 80 height 14
copy span "[PERSON_NAME]"
click at [163, 158] on icon at bounding box center [163, 163] width 13 height 13
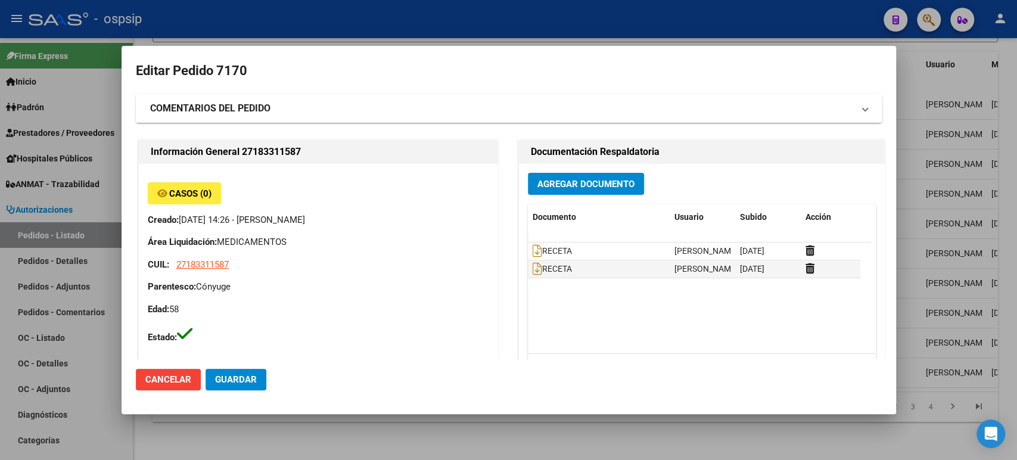
type input "Buenos Aires, JOSE LEON SUAREZ, 1Ê DE MAYO 125"
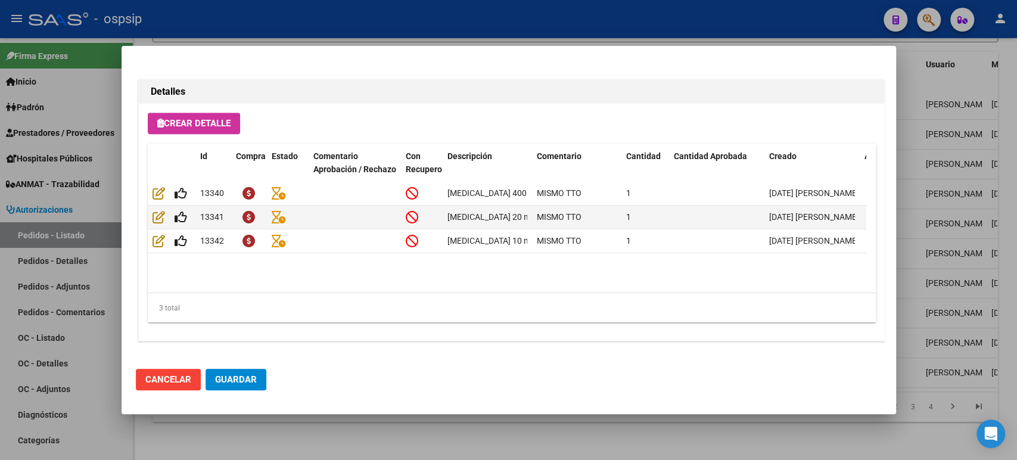
click at [959, 219] on div at bounding box center [508, 230] width 1017 height 460
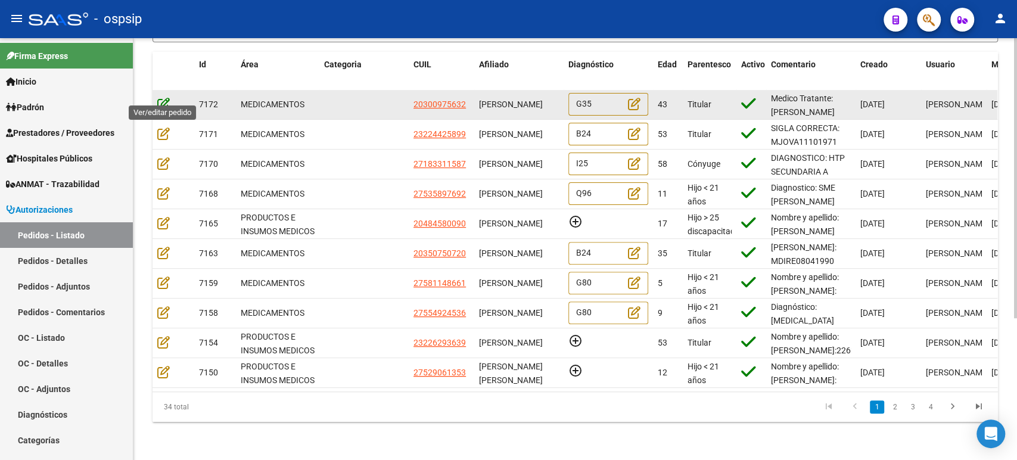
click at [167, 97] on icon at bounding box center [163, 103] width 13 height 13
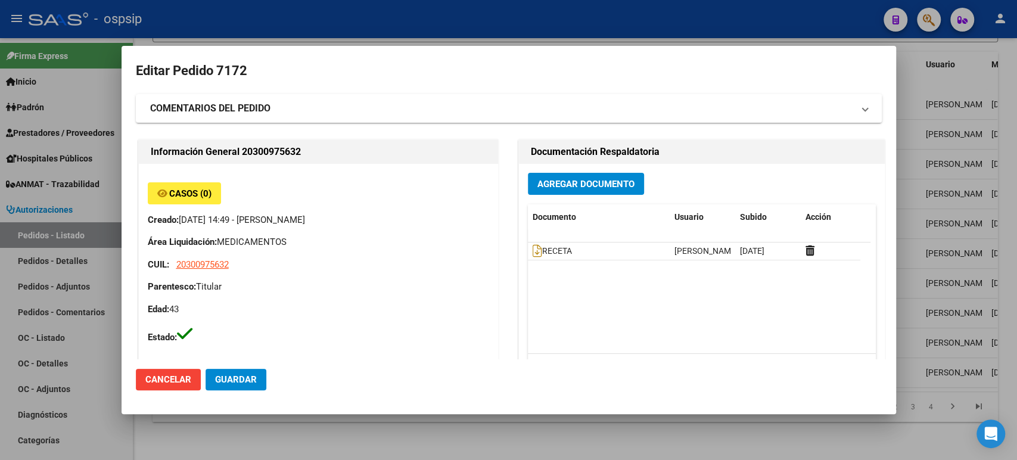
type input "Santiago del Estero, SANTIAGO DEL ES, GDERO BAIGORRIA 578"
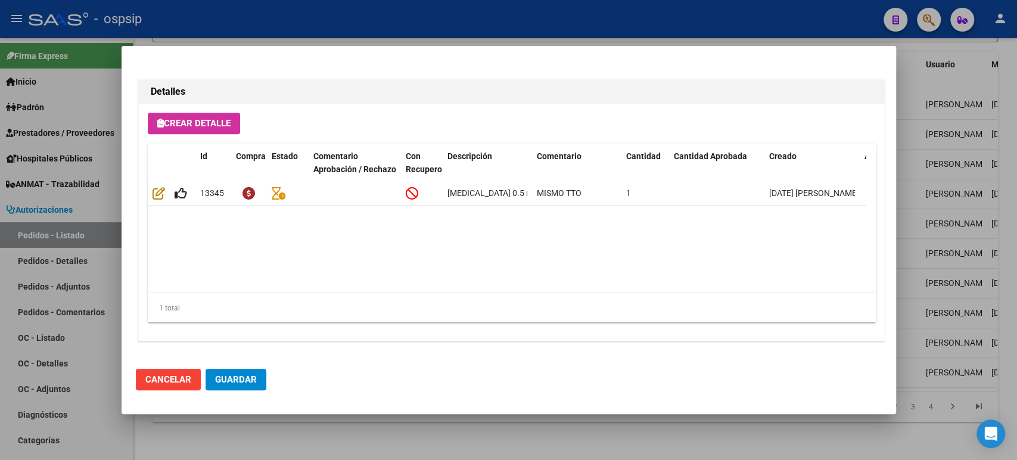
click at [1016, 179] on div at bounding box center [508, 230] width 1017 height 460
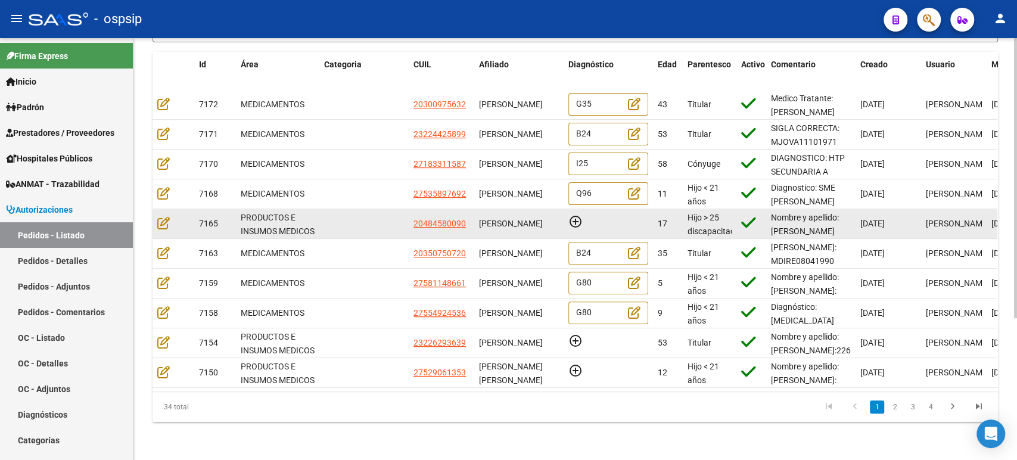
click at [997, 219] on span "[DATE]" at bounding box center [1004, 224] width 24 height 10
